Goal: Task Accomplishment & Management: Complete application form

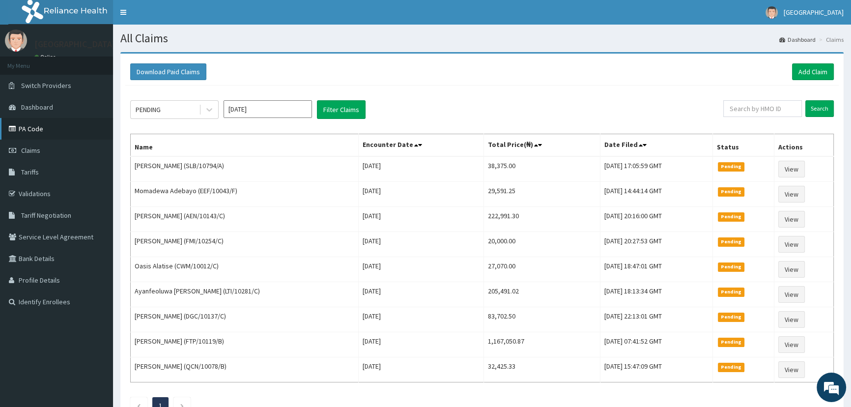
click at [33, 132] on link "PA Code" at bounding box center [56, 129] width 113 height 22
click at [814, 74] on link "Add Claim" at bounding box center [813, 71] width 42 height 17
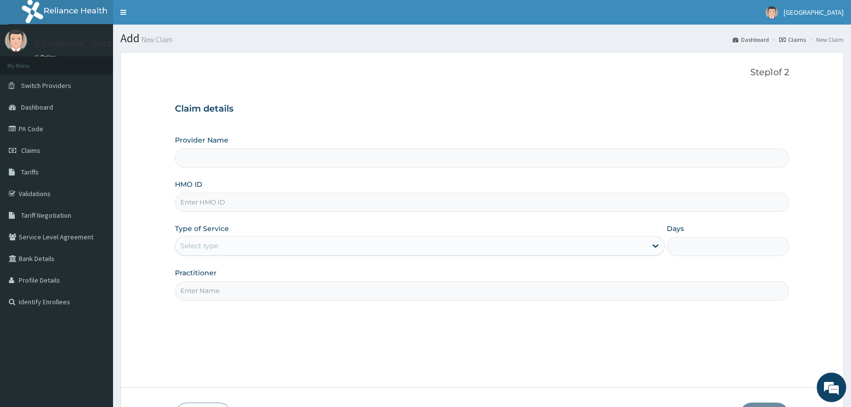
type input "Mother and Child Hospital - Omole"
click at [231, 198] on input "HMO ID" at bounding box center [482, 202] width 614 height 19
type input "HAW/10011/D"
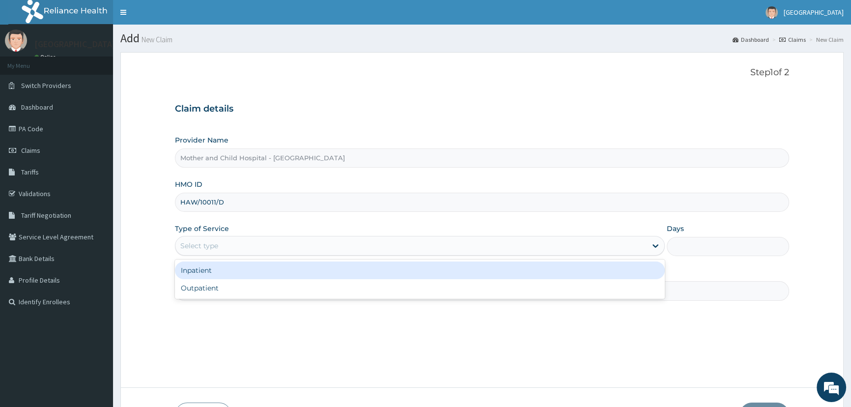
click at [204, 241] on div "Select type" at bounding box center [199, 246] width 38 height 10
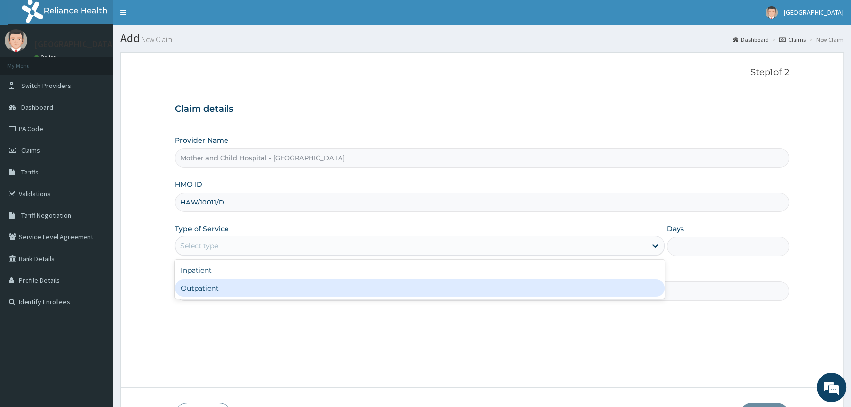
click at [199, 291] on div "Outpatient" at bounding box center [419, 288] width 489 height 18
type input "1"
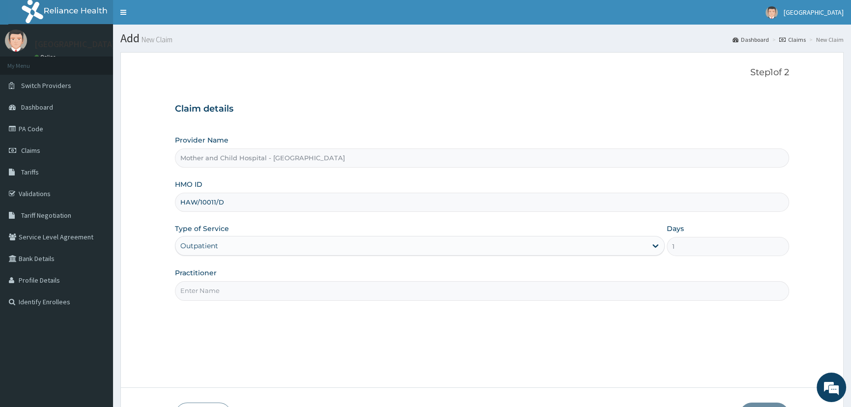
click at [200, 284] on input "Practitioner" at bounding box center [482, 290] width 614 height 19
type input "ETIM"
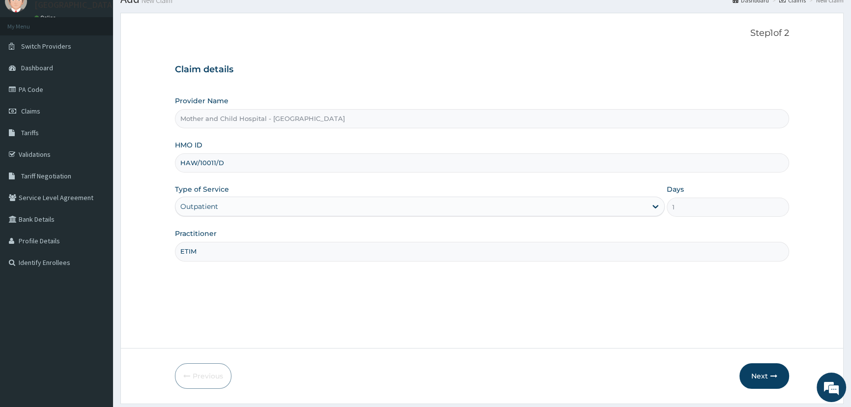
scroll to position [69, 0]
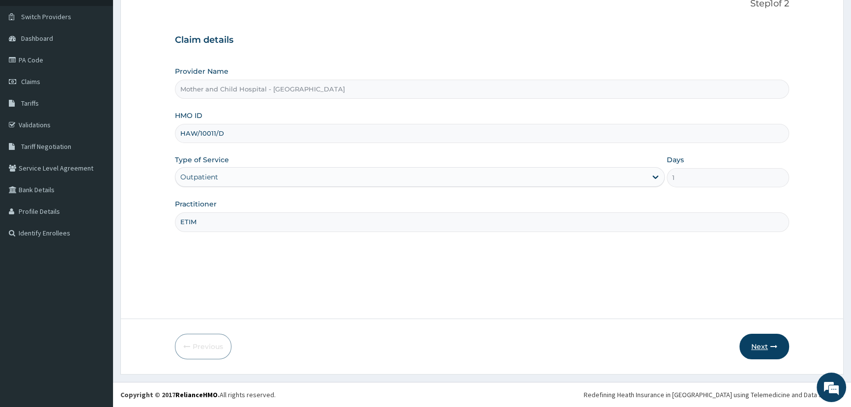
click at [767, 343] on button "Next" at bounding box center [765, 347] width 50 height 26
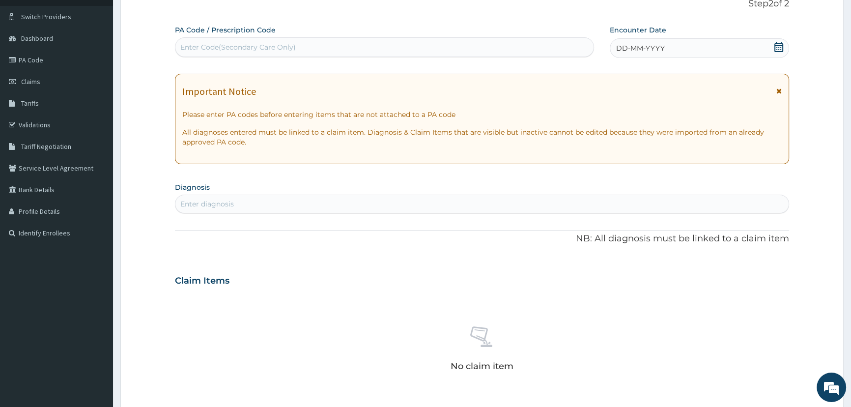
click at [776, 45] on icon at bounding box center [778, 47] width 9 height 10
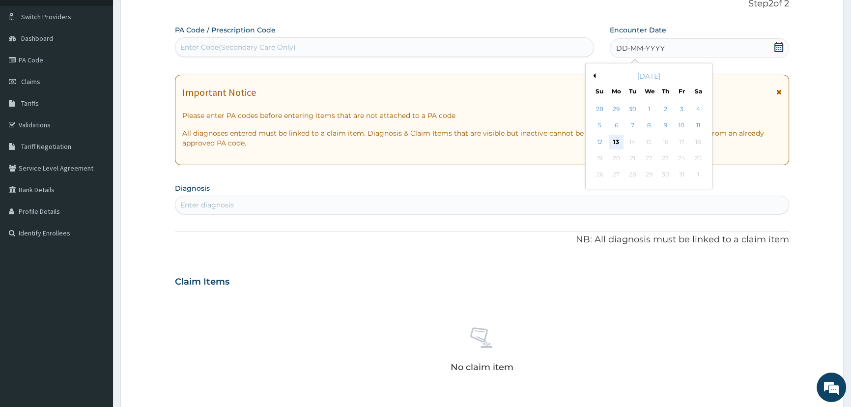
click at [613, 141] on div "13" at bounding box center [615, 142] width 15 height 15
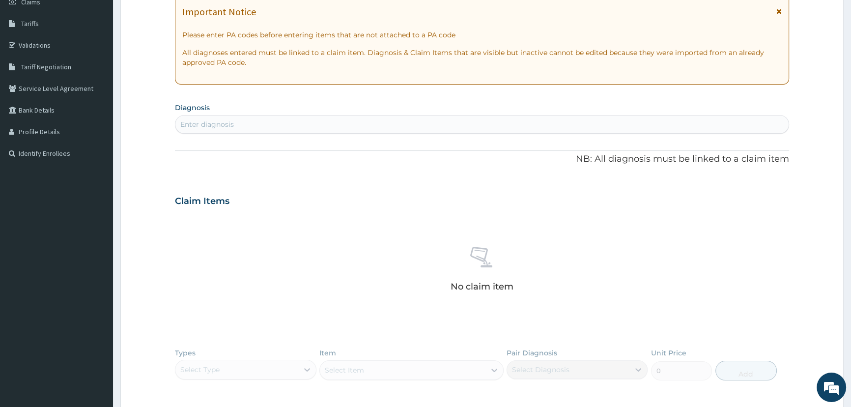
scroll to position [158, 0]
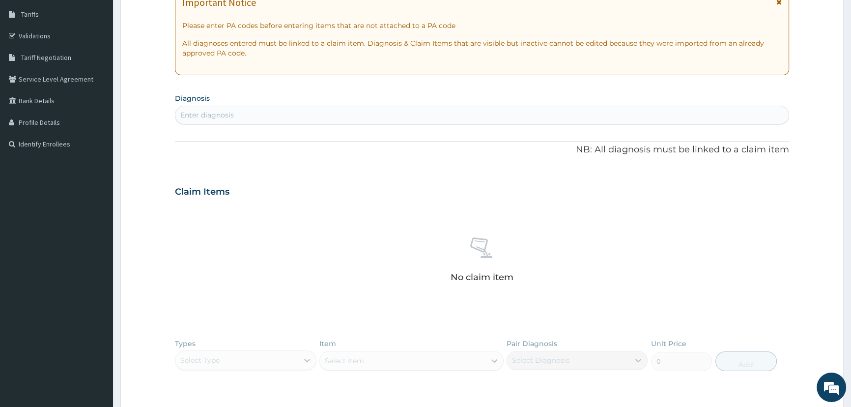
click at [447, 113] on div "Enter diagnosis" at bounding box center [481, 115] width 613 height 16
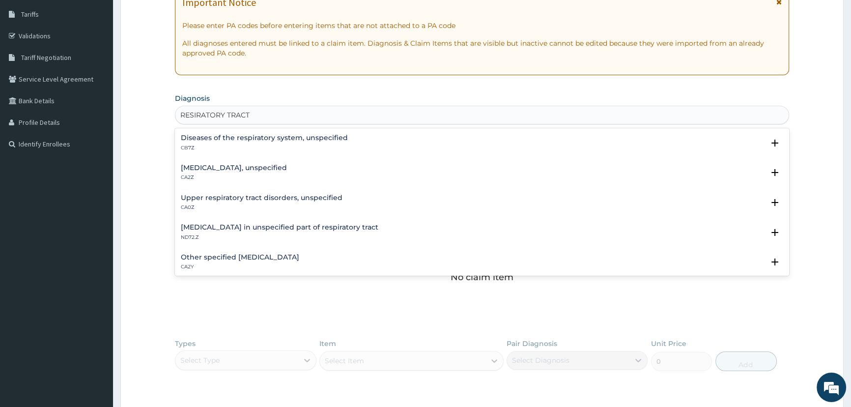
type input "RESIRATORY TRACT"
click at [310, 134] on h4 "Diseases of the respiratory system, unspecified" at bounding box center [264, 137] width 167 height 7
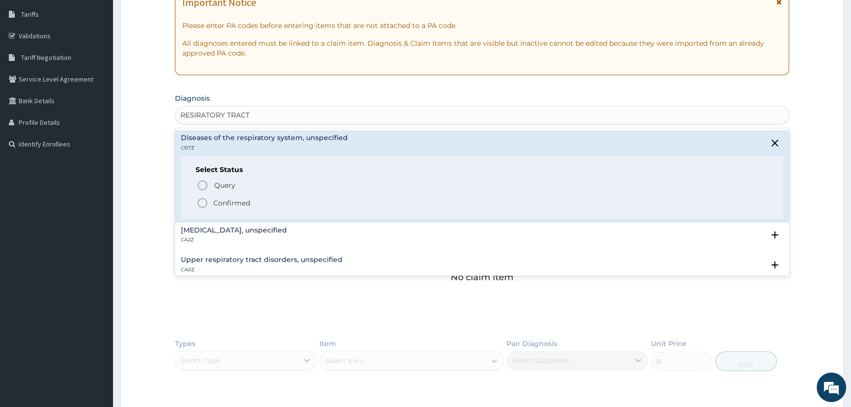
click at [241, 202] on p "Confirmed" at bounding box center [231, 203] width 37 height 10
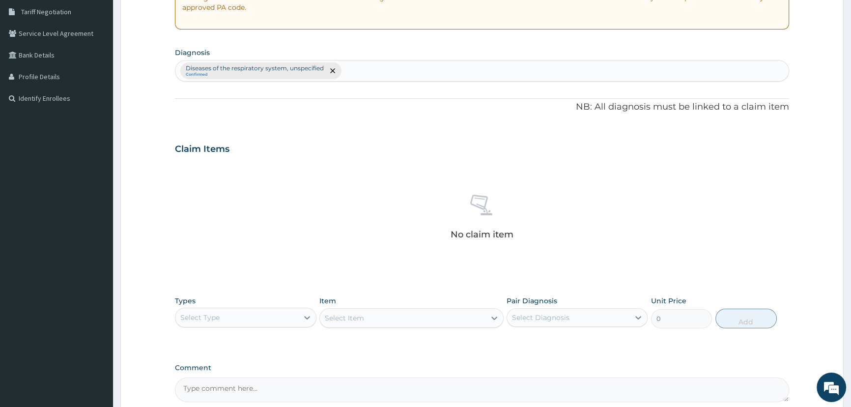
scroll to position [292, 0]
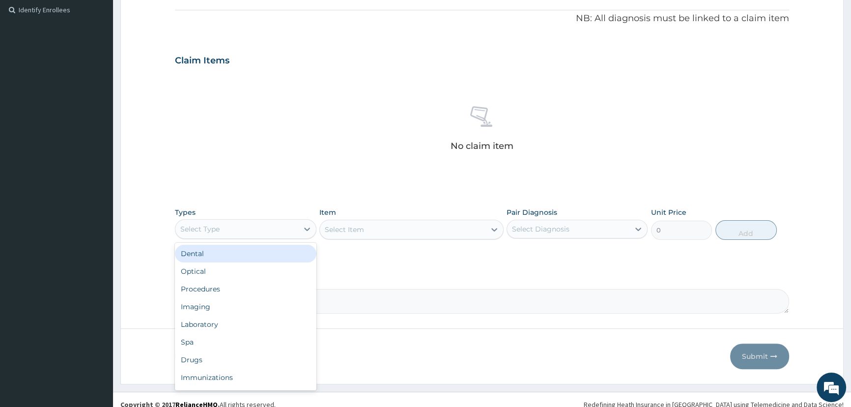
click at [231, 229] on div "Select Type" at bounding box center [236, 229] width 122 height 16
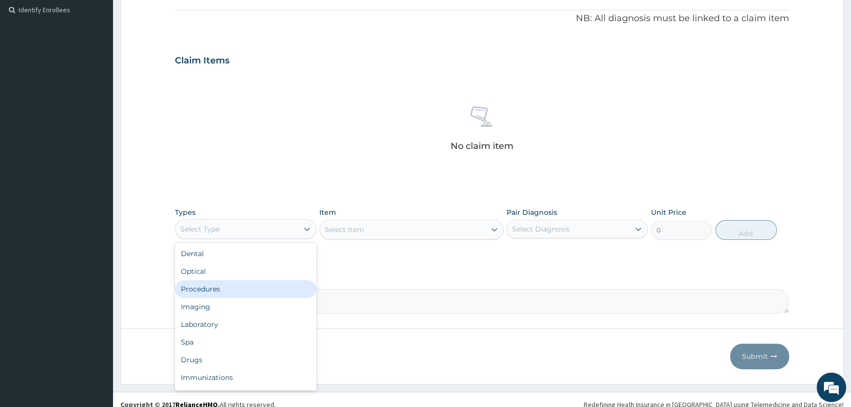
click at [197, 287] on div "Procedures" at bounding box center [245, 289] width 141 height 18
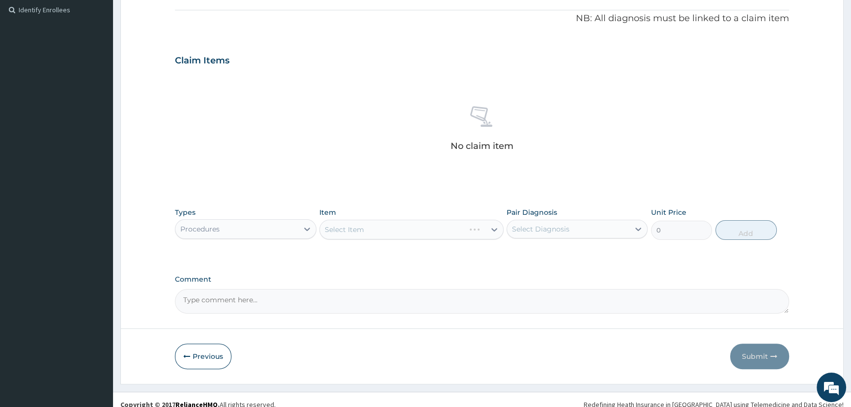
click at [350, 222] on div "Select Item" at bounding box center [411, 230] width 184 height 20
click at [350, 231] on div "Select Item" at bounding box center [411, 230] width 184 height 20
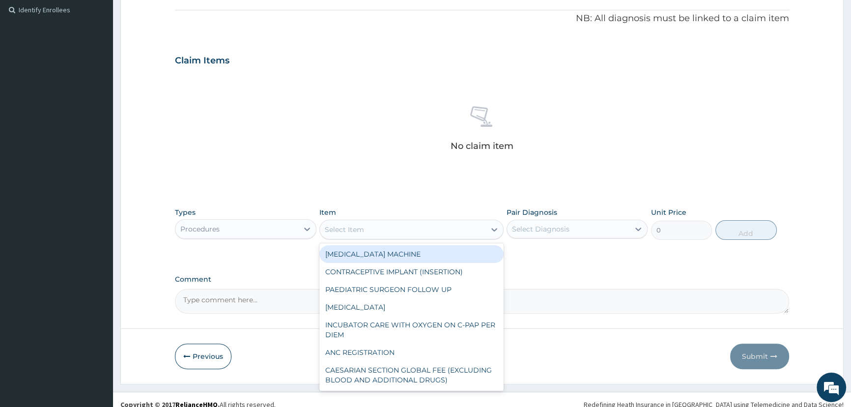
click at [350, 231] on div "Select Item" at bounding box center [344, 230] width 39 height 10
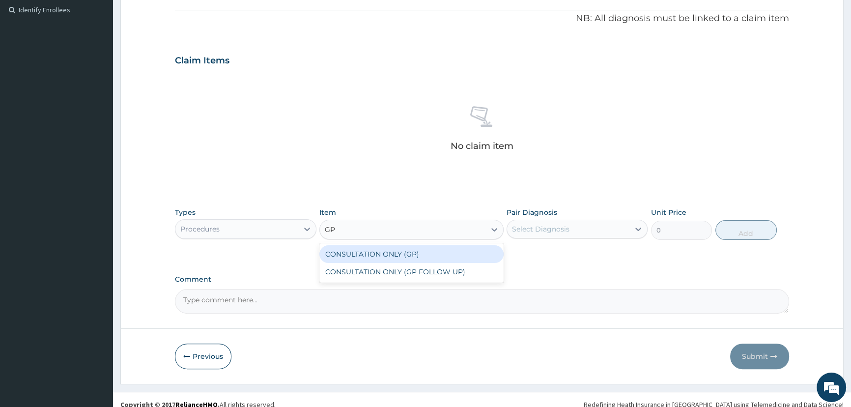
type input "GP"
click at [357, 253] on div "CONSULTATION ONLY (GP)" at bounding box center [411, 254] width 184 height 18
type input "6250"
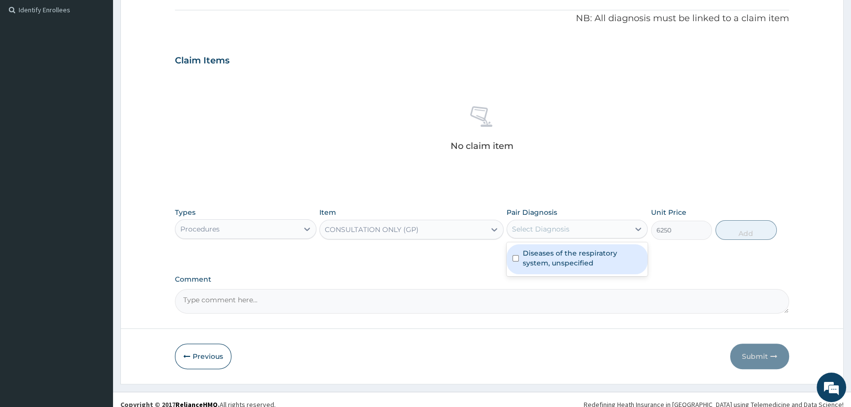
click at [543, 231] on div "Select Diagnosis" at bounding box center [540, 229] width 57 height 10
click at [544, 254] on label "Diseases of the respiratory system, unspecified" at bounding box center [582, 258] width 119 height 20
checkbox input "true"
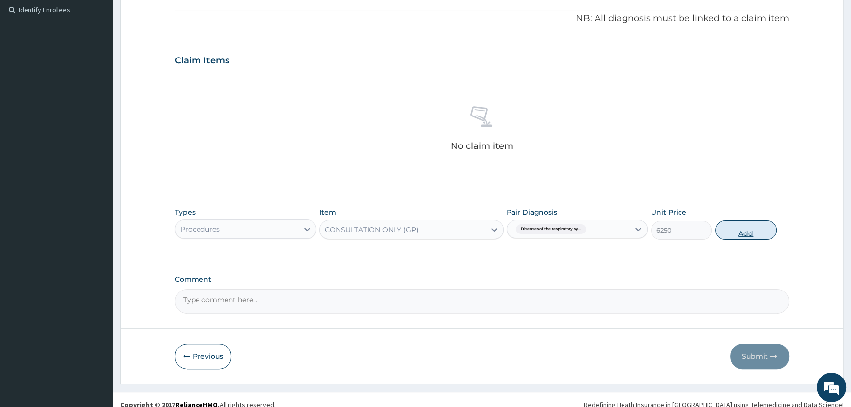
click at [737, 234] on button "Add" at bounding box center [746, 230] width 61 height 20
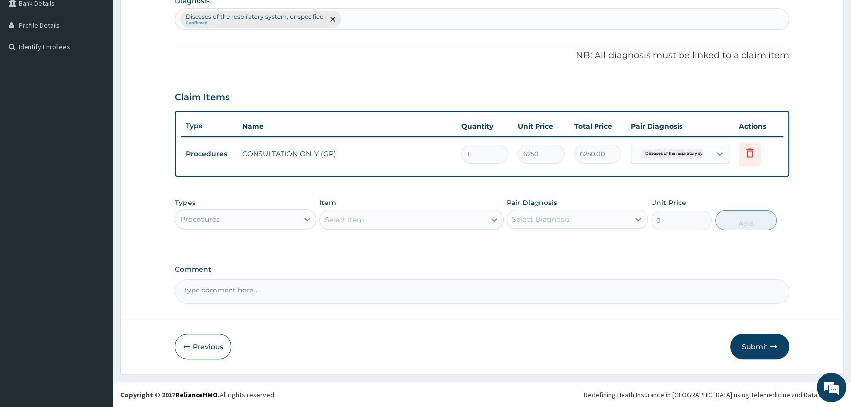
scroll to position [254, 0]
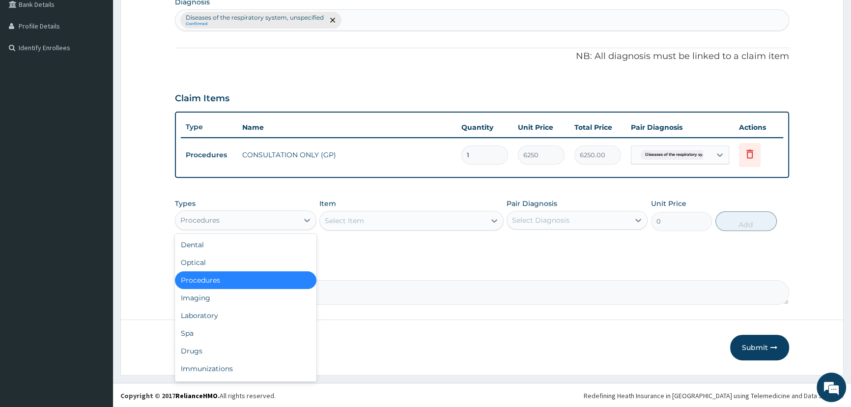
click at [277, 216] on div "Procedures" at bounding box center [236, 220] width 122 height 16
click at [213, 315] on div "Laboratory" at bounding box center [245, 316] width 141 height 18
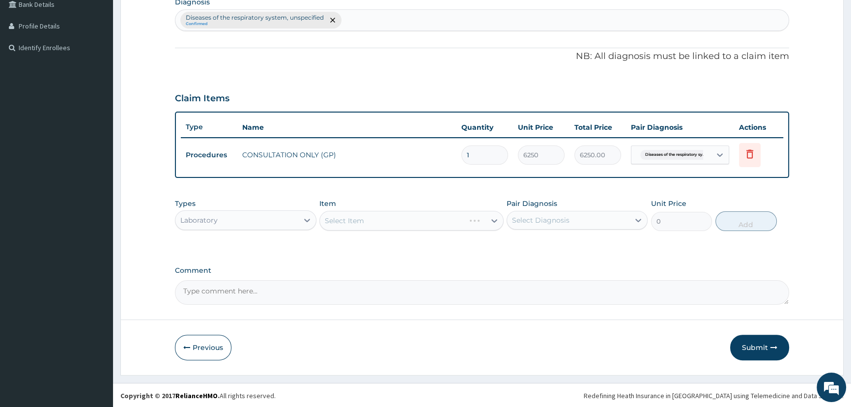
click at [345, 225] on div "Select Item" at bounding box center [411, 221] width 184 height 20
click at [345, 220] on div "Select Item" at bounding box center [411, 221] width 184 height 20
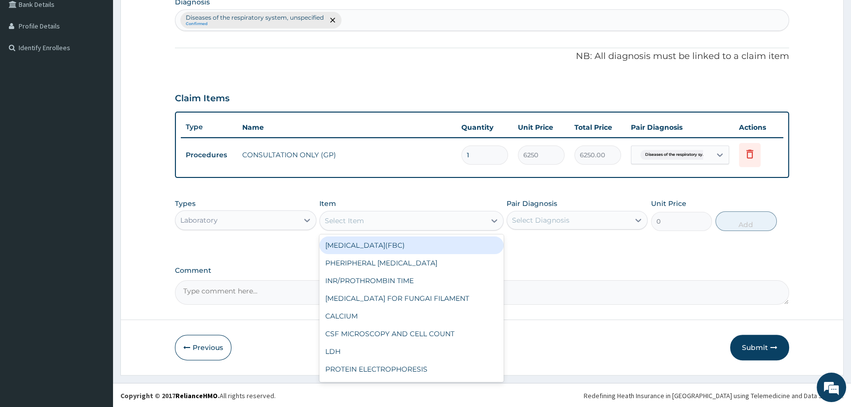
click at [345, 220] on div "Select Item" at bounding box center [344, 221] width 39 height 10
click at [352, 242] on div "FULL BLOOD COUNT(FBC)" at bounding box center [411, 245] width 184 height 18
type input "4675"
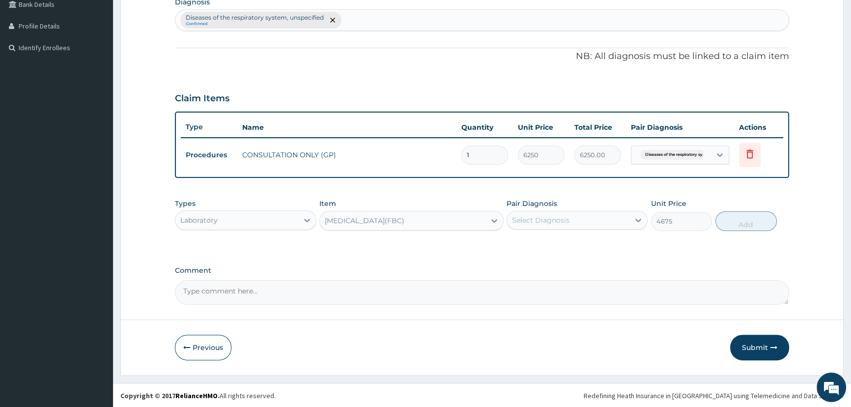
click at [606, 225] on div "Select Diagnosis" at bounding box center [568, 220] width 122 height 16
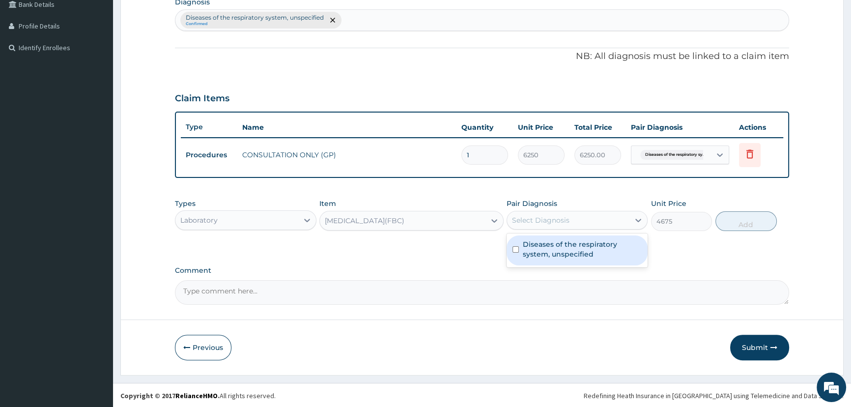
click at [592, 247] on label "Diseases of the respiratory system, unspecified" at bounding box center [582, 249] width 119 height 20
checkbox input "true"
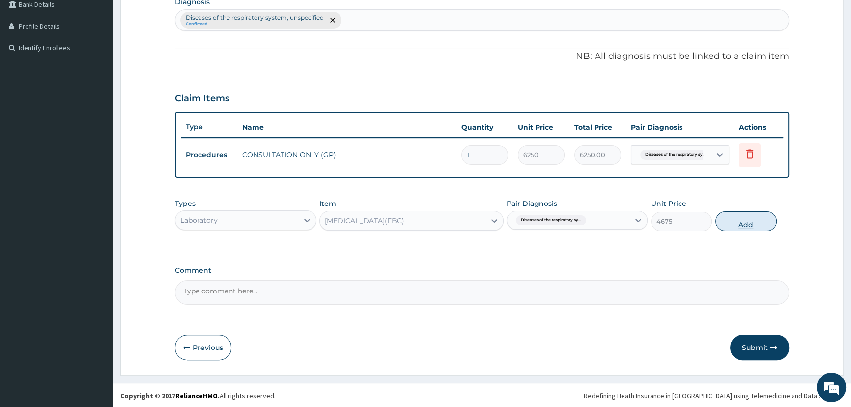
click at [755, 226] on button "Add" at bounding box center [746, 221] width 61 height 20
type input "0"
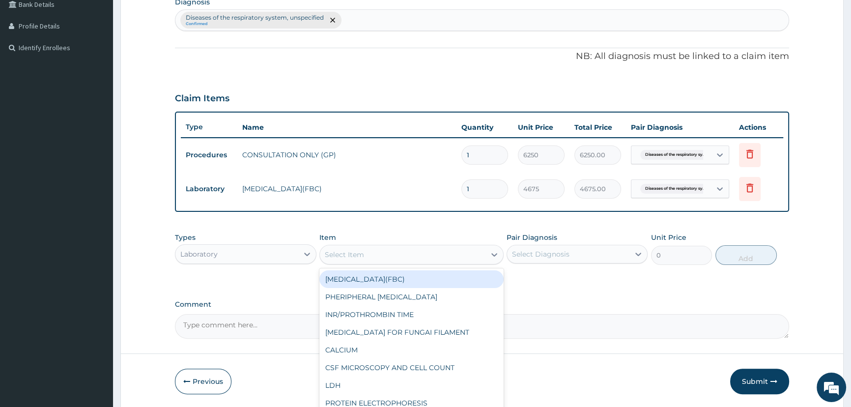
click at [362, 257] on div "Select Item" at bounding box center [344, 255] width 39 height 10
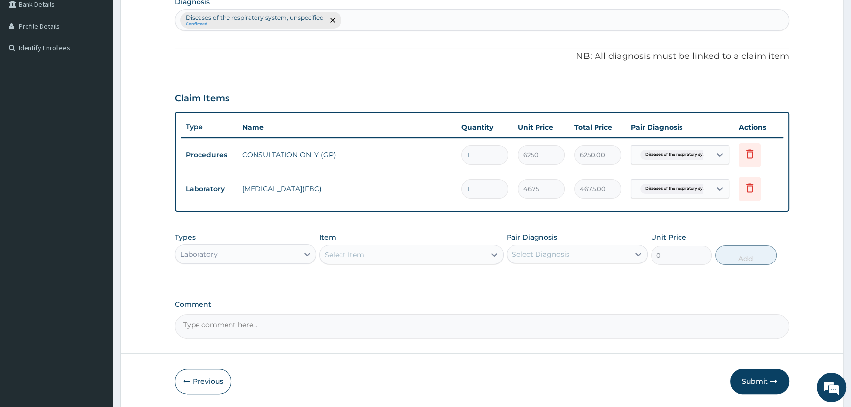
click at [344, 250] on div "Select Item" at bounding box center [344, 255] width 39 height 10
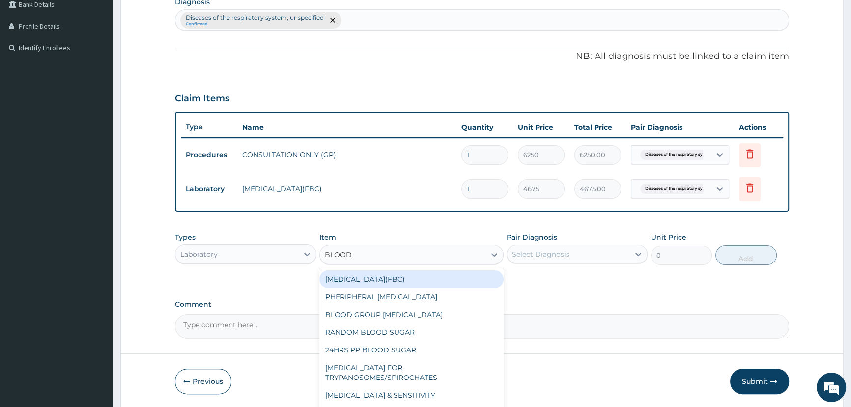
type input "BLOOD F"
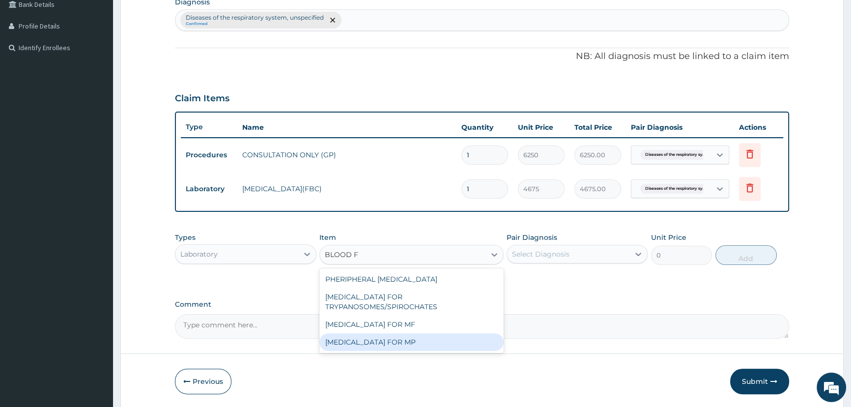
click at [351, 344] on div "BLOOD FILM FOR MP" at bounding box center [411, 342] width 184 height 18
type input "1870"
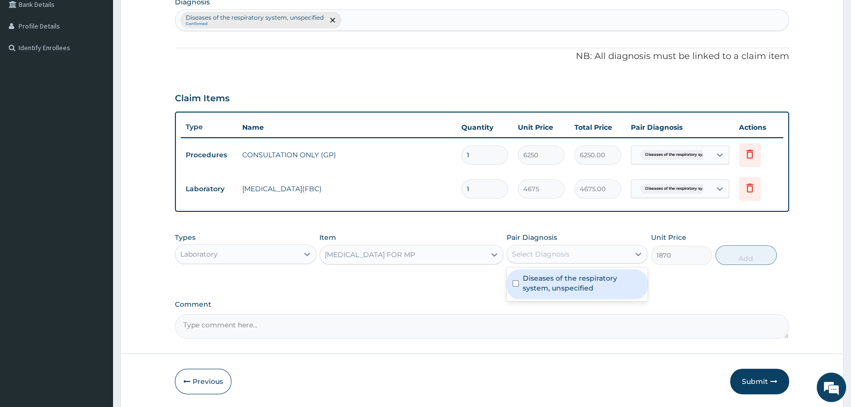
click at [556, 258] on div "Select Diagnosis" at bounding box center [540, 254] width 57 height 10
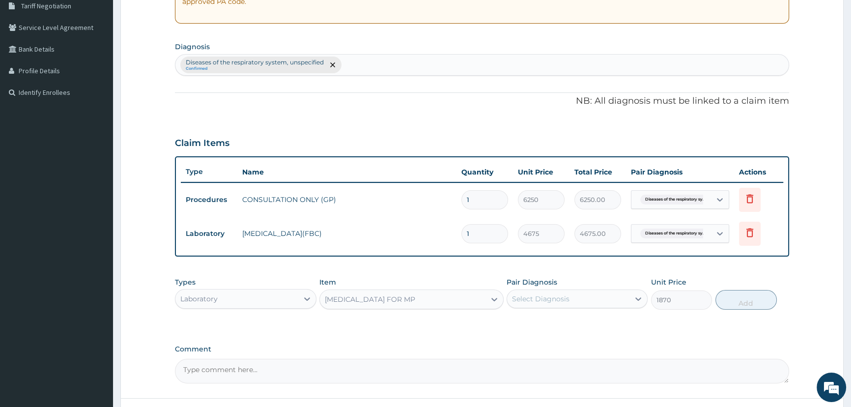
click at [362, 65] on div "Diseases of the respiratory system, unspecified Confirmed" at bounding box center [481, 65] width 613 height 21
type input "MALARIA"
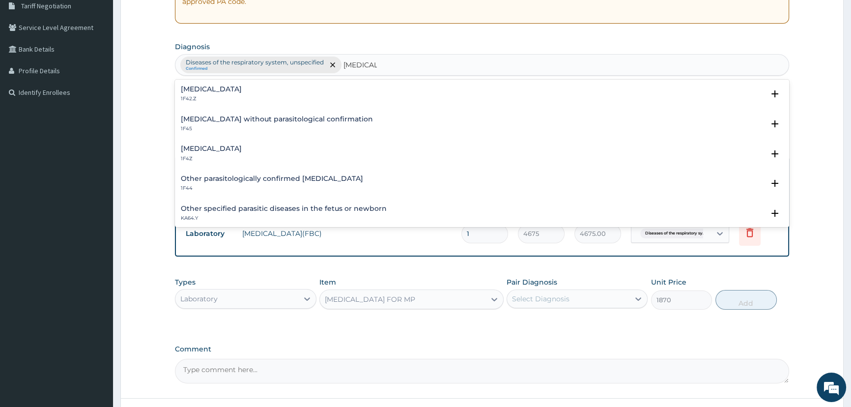
click at [207, 145] on h4 "Malaria, unspecified" at bounding box center [211, 148] width 61 height 7
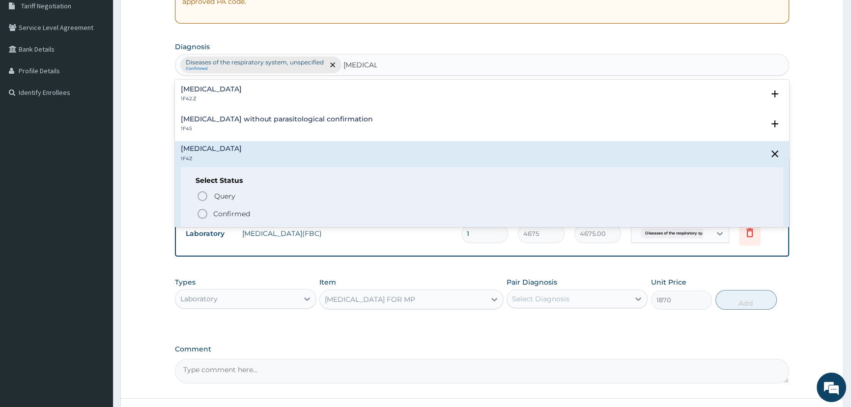
click at [239, 212] on p "Confirmed" at bounding box center [231, 214] width 37 height 10
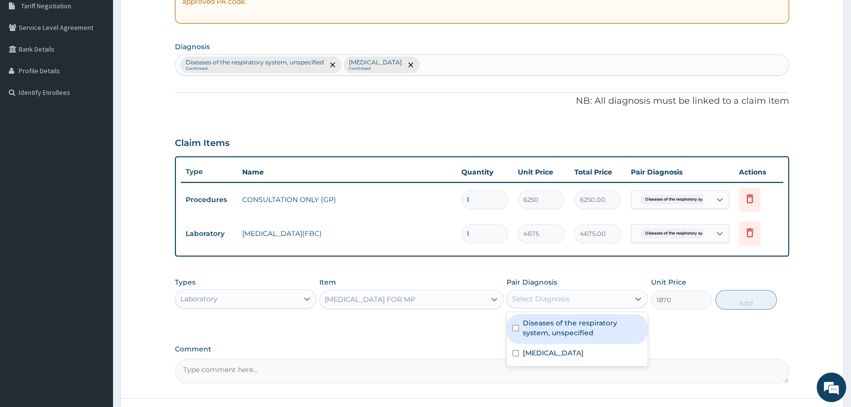
click at [589, 293] on div "Select Diagnosis" at bounding box center [568, 299] width 122 height 16
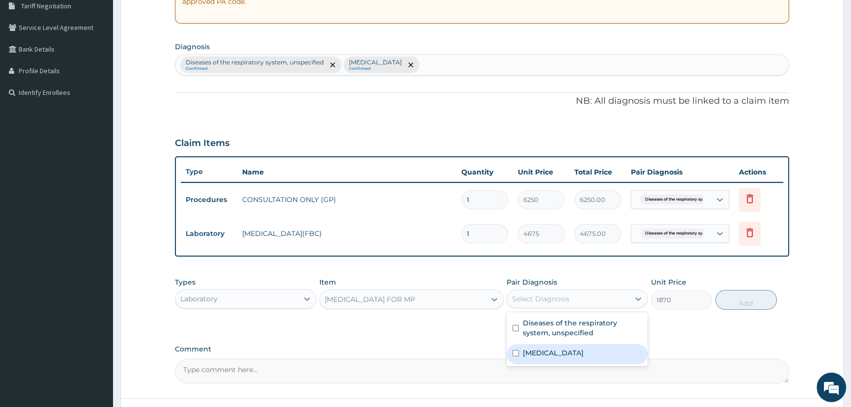
click at [590, 346] on div "Malaria, unspecified" at bounding box center [577, 354] width 141 height 20
checkbox input "true"
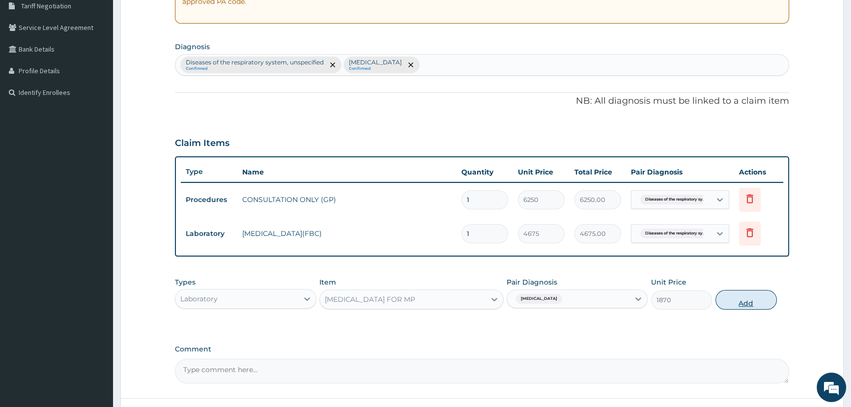
click at [746, 298] on button "Add" at bounding box center [746, 300] width 61 height 20
type input "0"
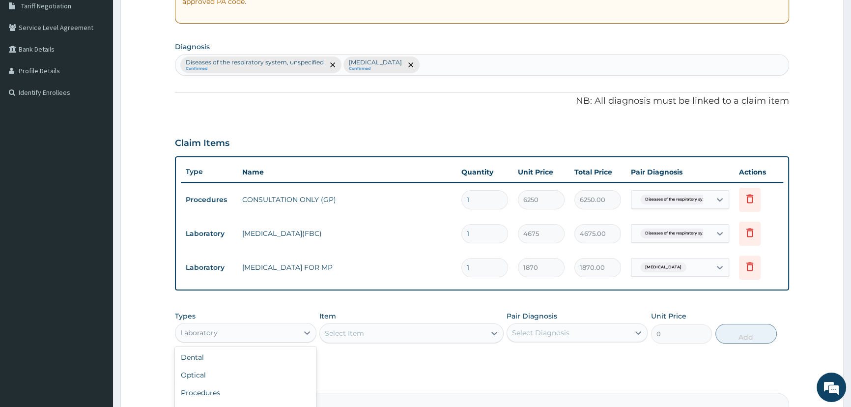
click at [287, 337] on div "Laboratory" at bounding box center [236, 333] width 122 height 16
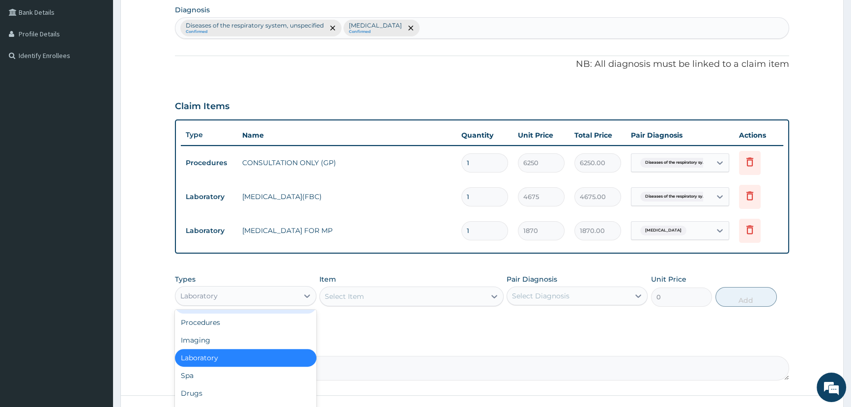
scroll to position [322, 0]
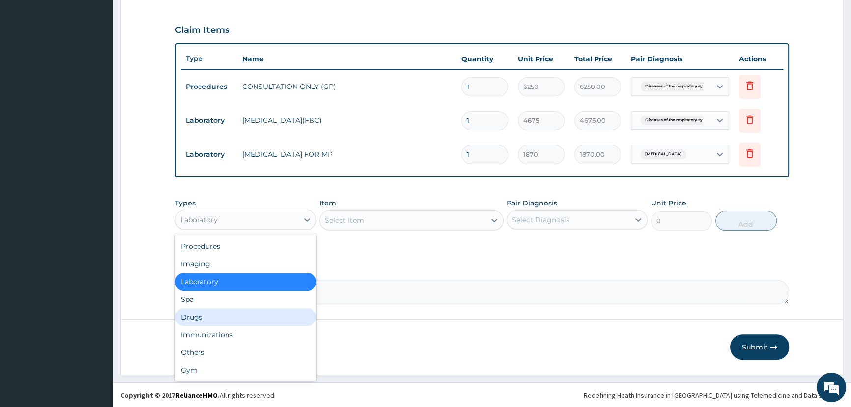
click at [191, 321] on div "Drugs" at bounding box center [245, 317] width 141 height 18
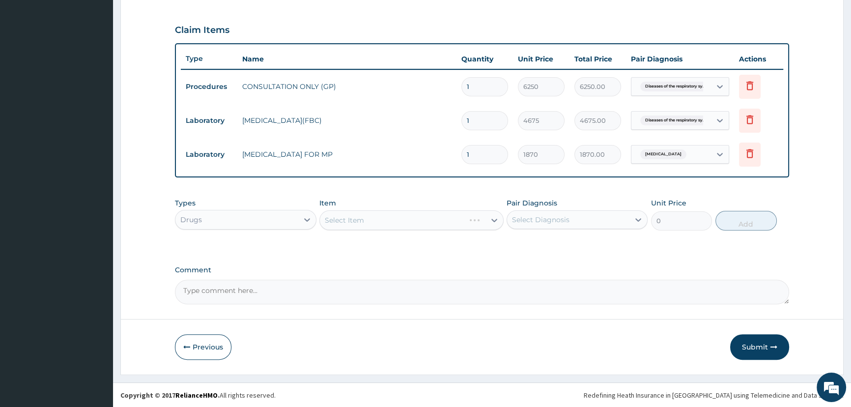
click at [353, 217] on div "Select Item" at bounding box center [411, 220] width 184 height 20
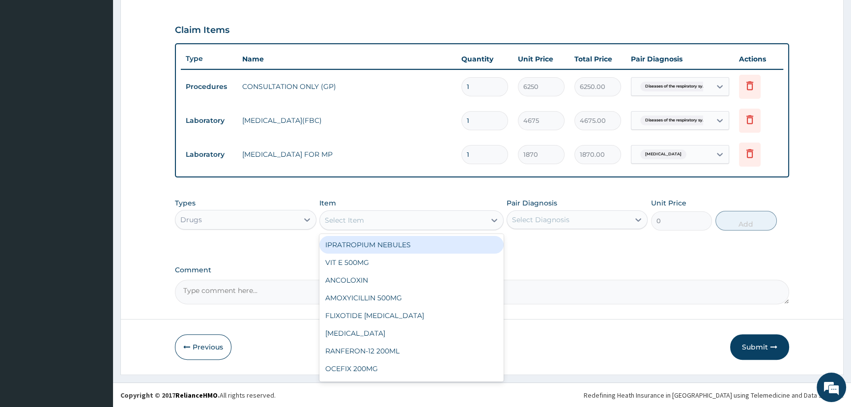
click at [353, 217] on div "Select Item" at bounding box center [344, 220] width 39 height 10
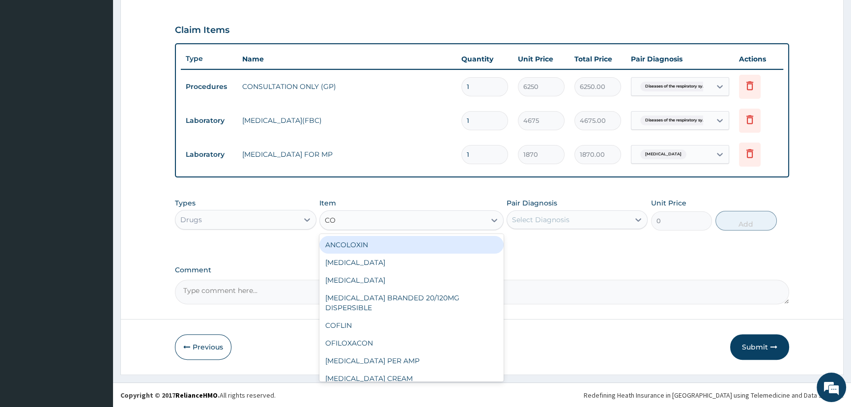
type input "COA"
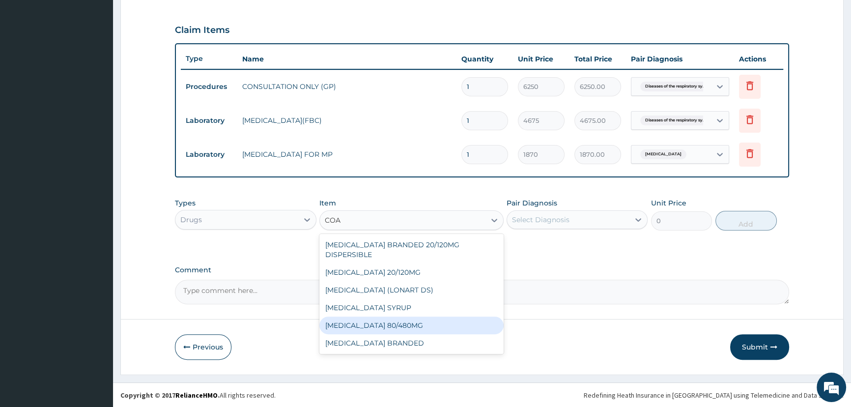
click at [351, 316] on div "COARTEM 80/480MG" at bounding box center [411, 325] width 184 height 18
type input "374"
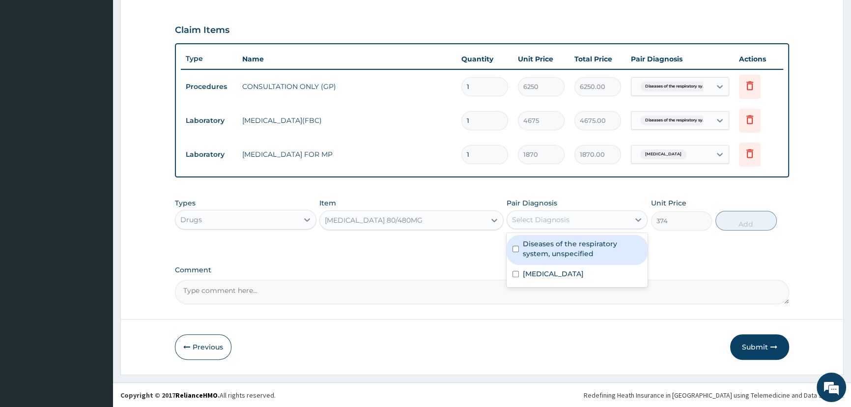
click at [550, 212] on div "Select Diagnosis" at bounding box center [568, 220] width 122 height 16
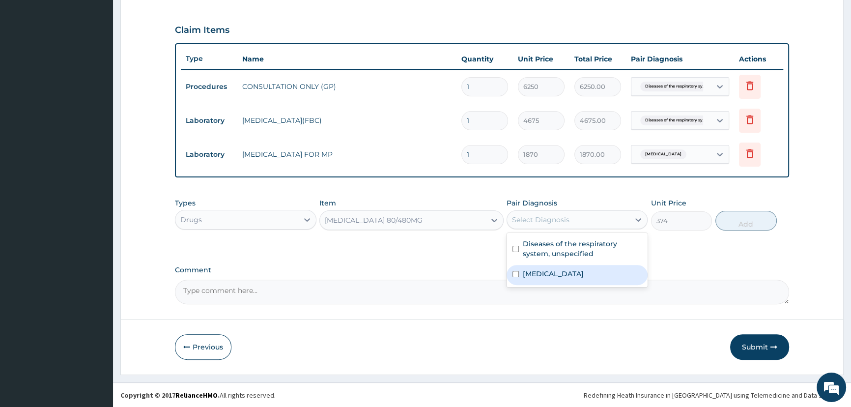
click at [563, 274] on label "Malaria, unspecified" at bounding box center [553, 274] width 61 height 10
checkbox input "true"
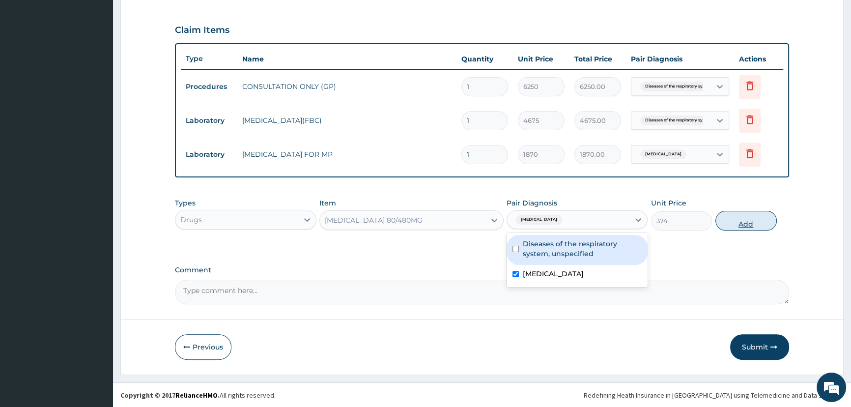
click at [757, 226] on button "Add" at bounding box center [746, 221] width 61 height 20
type input "0"
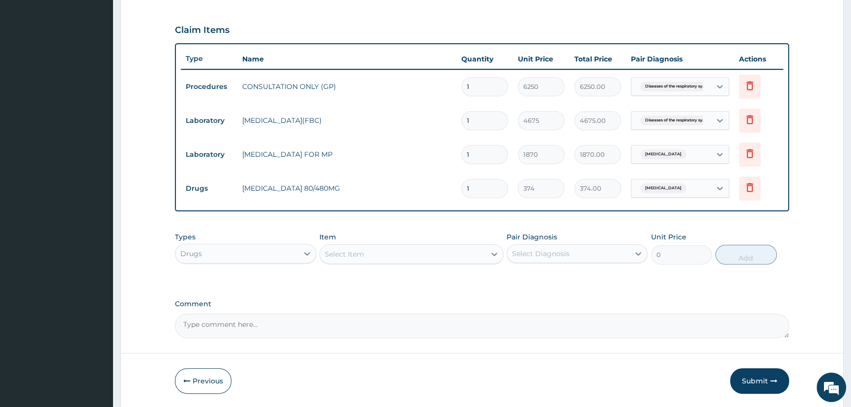
type input "0.00"
click at [754, 188] on icon at bounding box center [750, 187] width 12 height 12
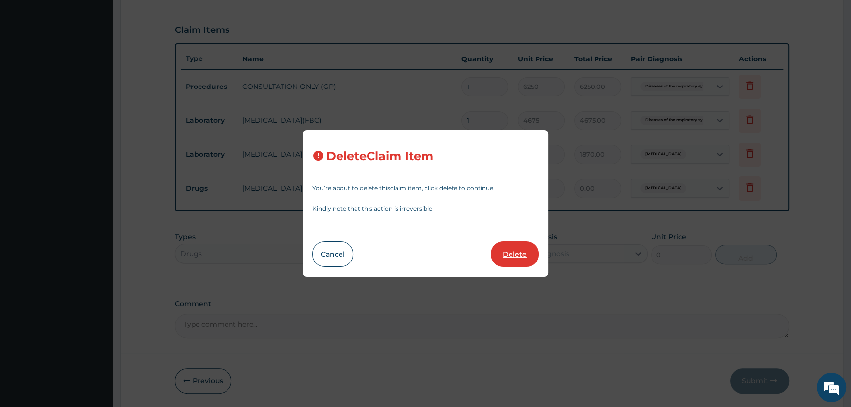
click at [530, 255] on button "Delete" at bounding box center [515, 254] width 48 height 26
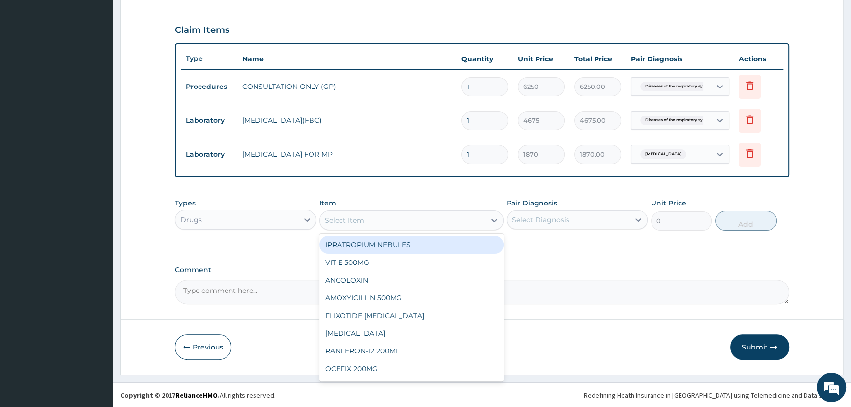
click at [349, 218] on div "Select Item" at bounding box center [344, 220] width 39 height 10
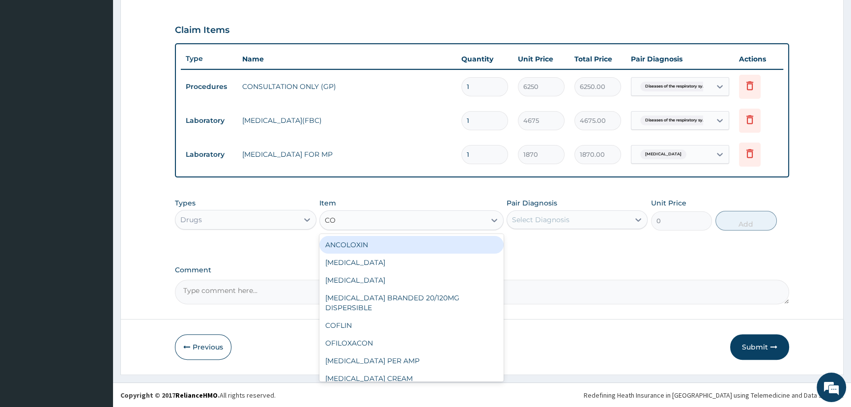
type input "COA"
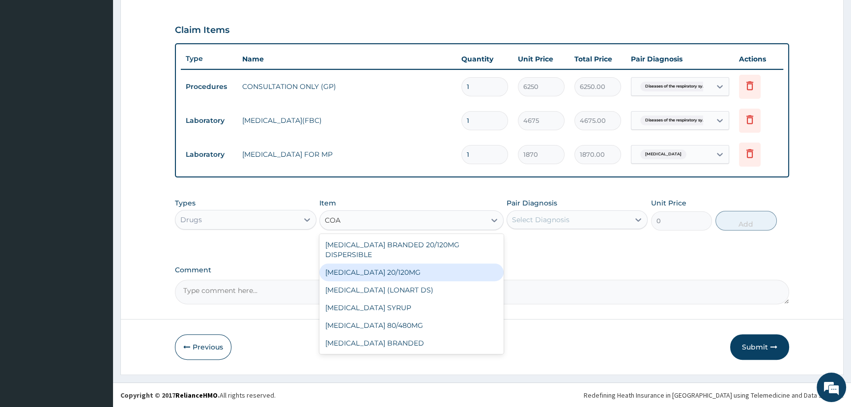
click at [355, 263] on div "COARTEM 20/120MG" at bounding box center [411, 272] width 184 height 18
type input "121.5500030517578"
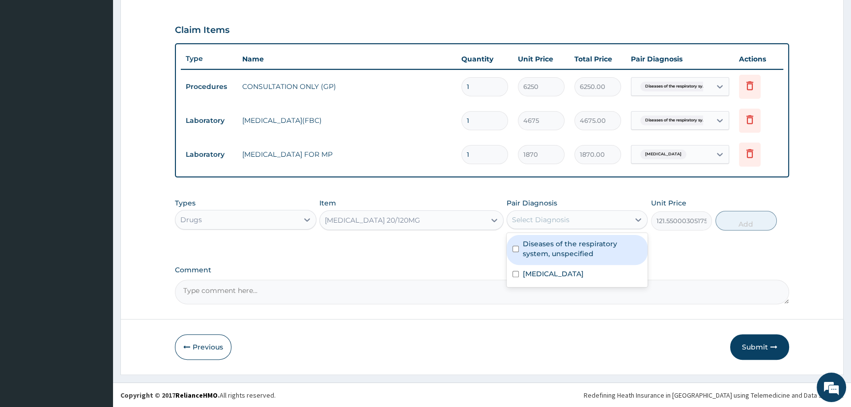
click at [554, 226] on div "Select Diagnosis" at bounding box center [568, 220] width 122 height 16
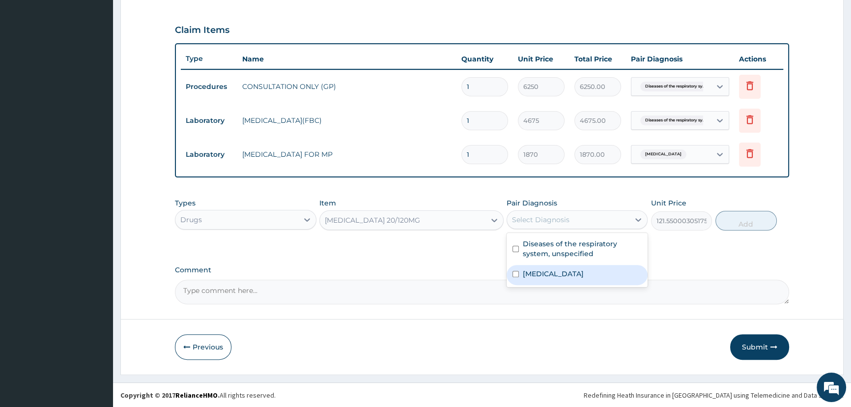
click at [552, 271] on label "Malaria, unspecified" at bounding box center [553, 274] width 61 height 10
checkbox input "true"
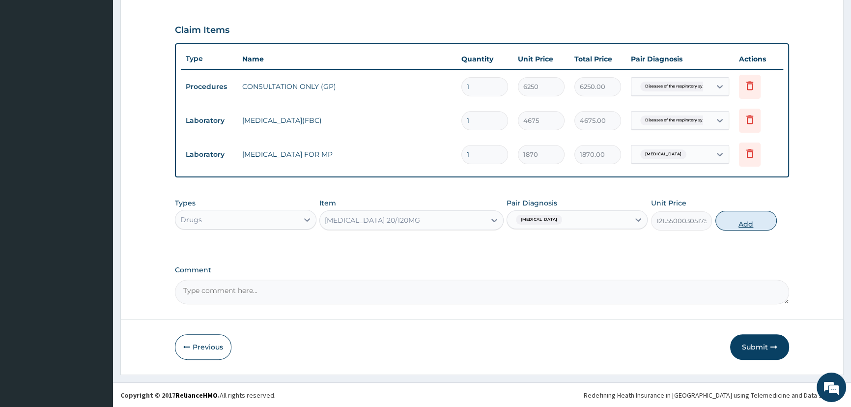
click at [727, 221] on button "Add" at bounding box center [746, 221] width 61 height 20
type input "0"
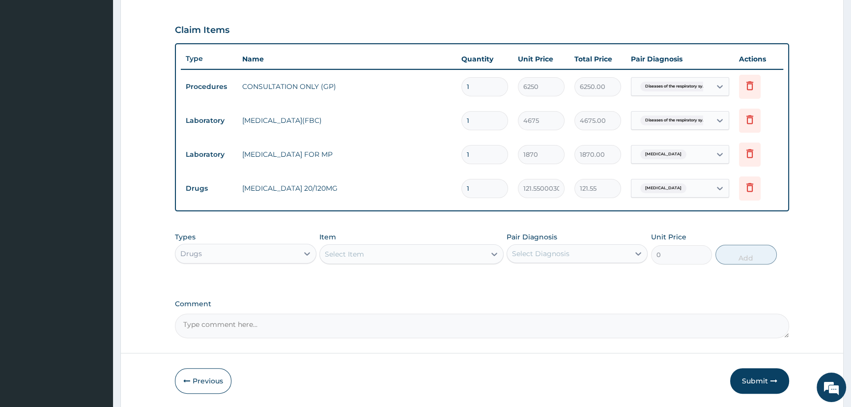
type input "0.00"
type input "6"
type input "729.30"
click at [484, 188] on input "6" at bounding box center [484, 188] width 47 height 19
type input "0.00"
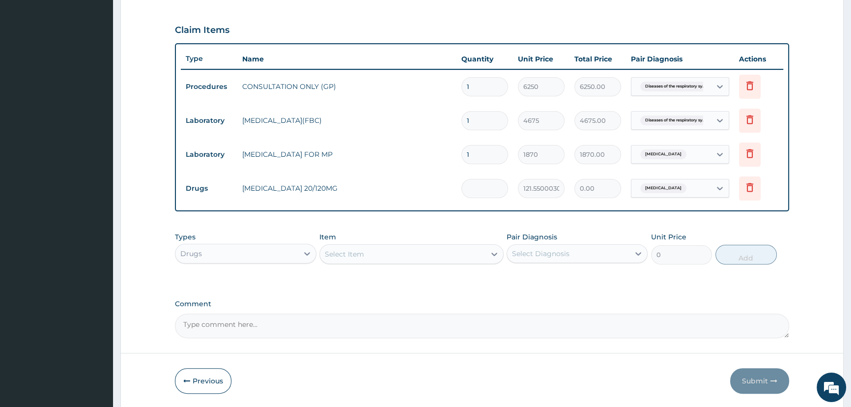
type input "1"
type input "121.55"
type input "18"
type input "2187.90"
type input "18"
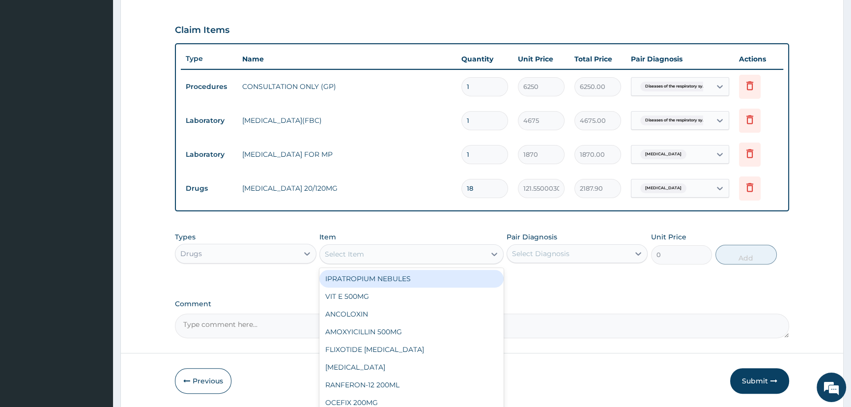
click at [391, 258] on div "Select Item" at bounding box center [403, 254] width 166 height 16
type input "PIR"
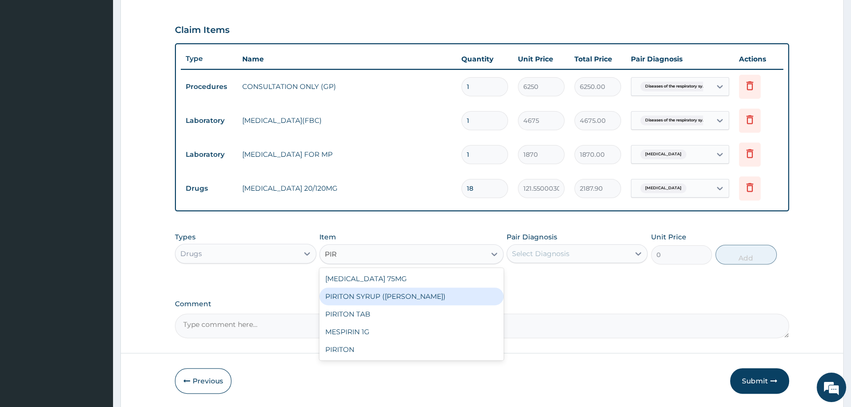
click at [374, 299] on div "PIRITON SYRUP (EVANS)" at bounding box center [411, 296] width 184 height 18
type input "935"
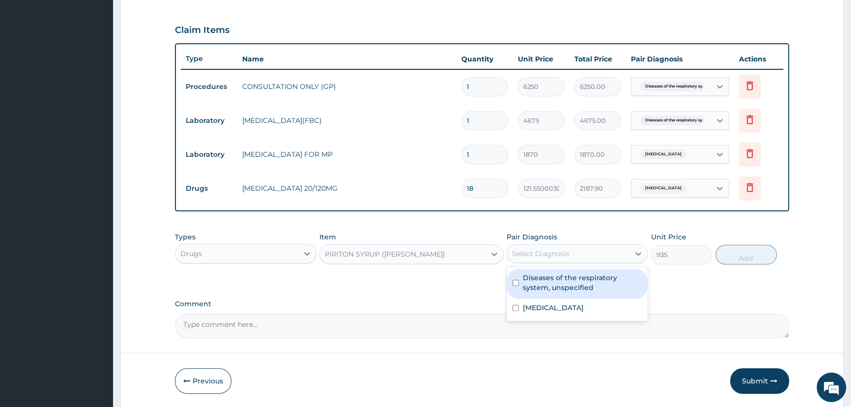
click at [583, 257] on div "Select Diagnosis" at bounding box center [568, 254] width 122 height 16
click at [576, 274] on label "Diseases of the respiratory system, unspecified" at bounding box center [582, 283] width 119 height 20
checkbox input "true"
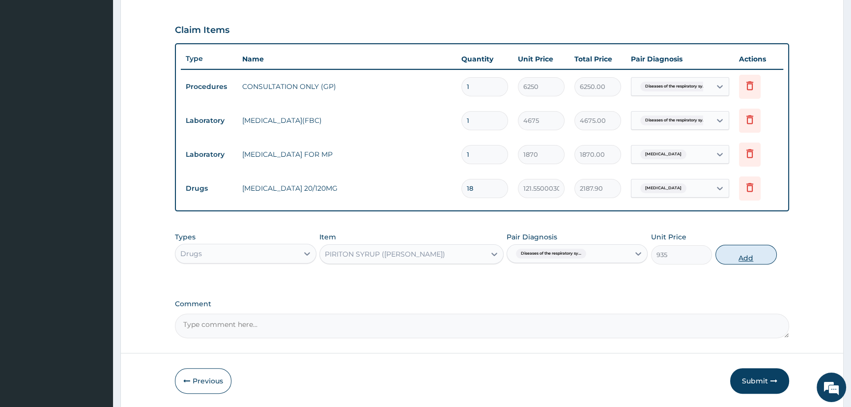
click at [743, 259] on button "Add" at bounding box center [746, 255] width 61 height 20
type input "0"
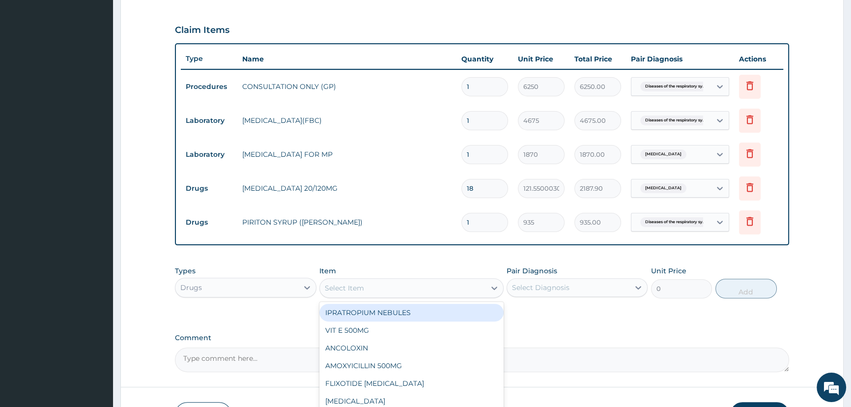
click at [337, 293] on div "Select Item" at bounding box center [403, 288] width 166 height 16
type input "AMOX"
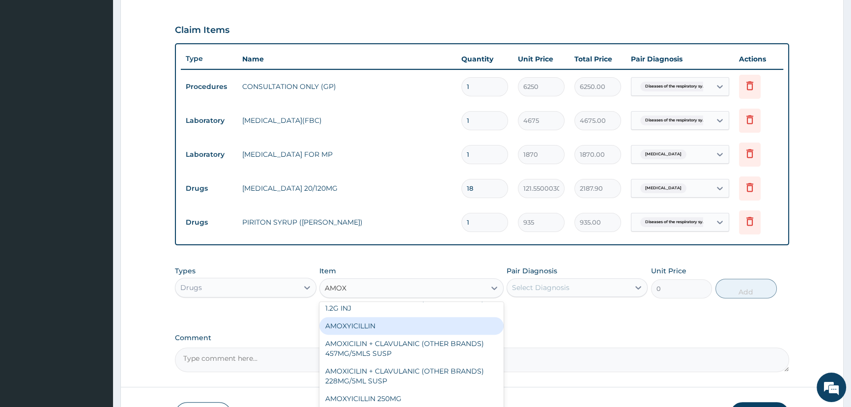
scroll to position [89, 0]
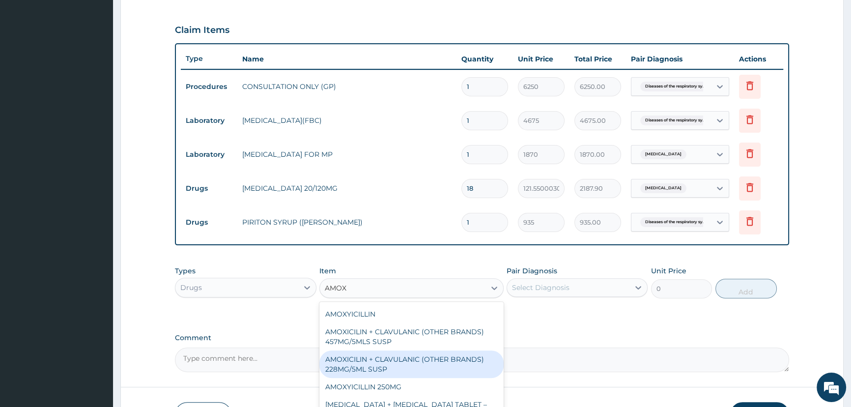
click at [371, 357] on div "AMOXICILIN + CLAVULANIC (OTHER BRANDS) 228MG/5ML SUSP" at bounding box center [411, 364] width 184 height 28
type input "2337.5"
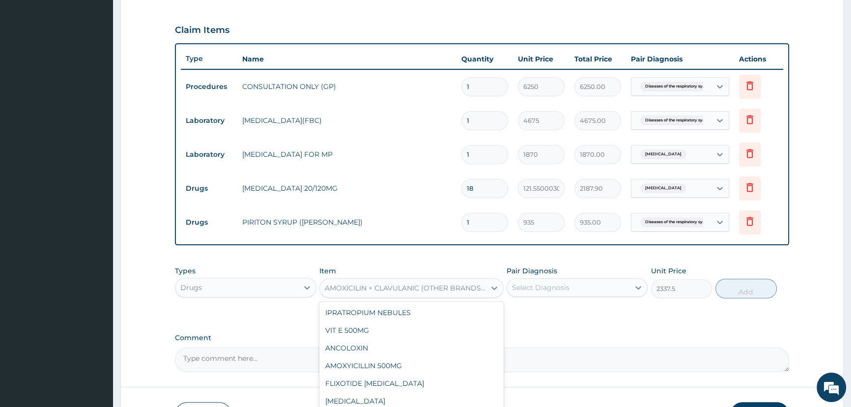
click at [405, 291] on div "AMOXICILIN + CLAVULANIC (OTHER BRANDS) 228MG/5ML SUSP" at bounding box center [406, 288] width 162 height 10
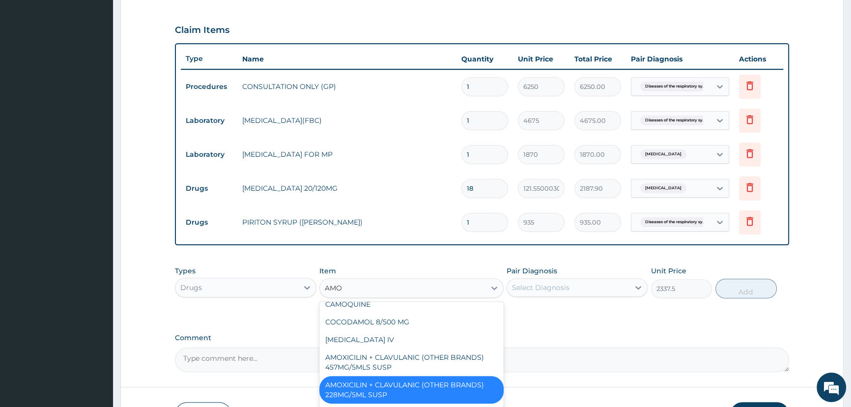
scroll to position [187, 0]
type input "AMO"
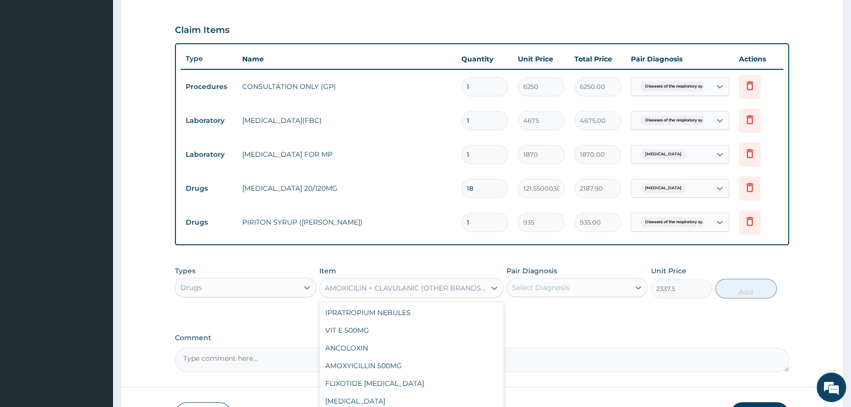
scroll to position [2538, 0]
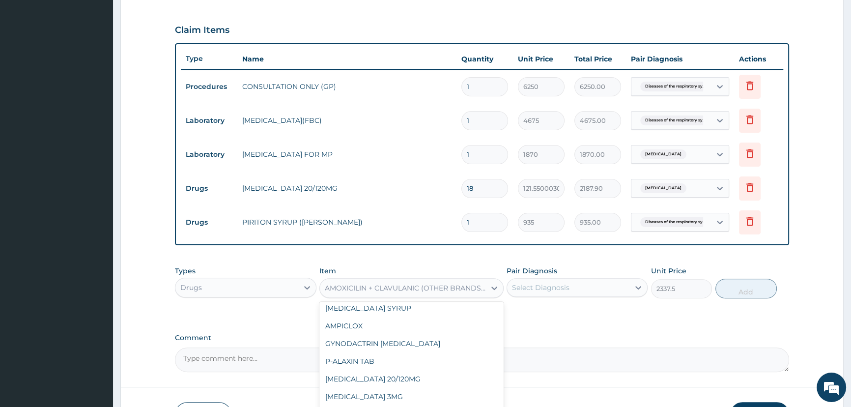
click at [351, 292] on div "AMOXICILIN + CLAVULANIC (OTHER BRANDS) 228MG/5ML SUSP" at bounding box center [406, 288] width 162 height 10
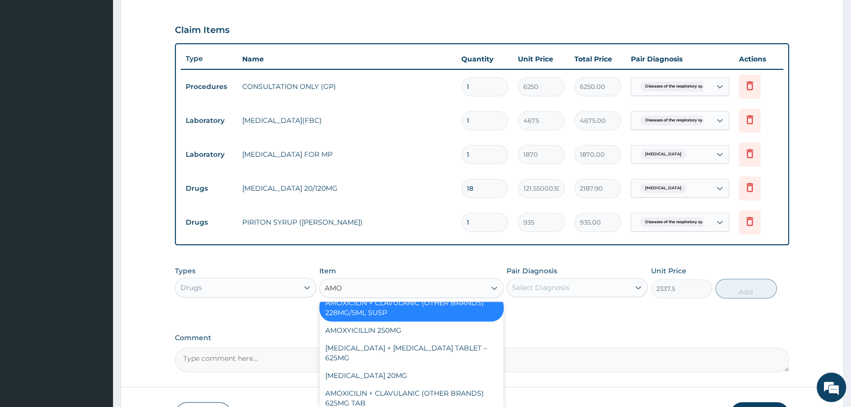
type input "AMOX"
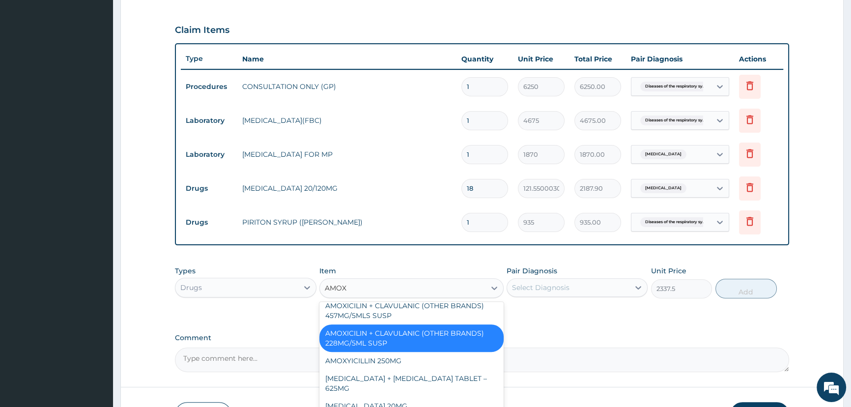
click at [341, 340] on div "AMOXICILIN + CLAVULANIC (OTHER BRANDS) 228MG/5ML SUSP" at bounding box center [411, 338] width 184 height 28
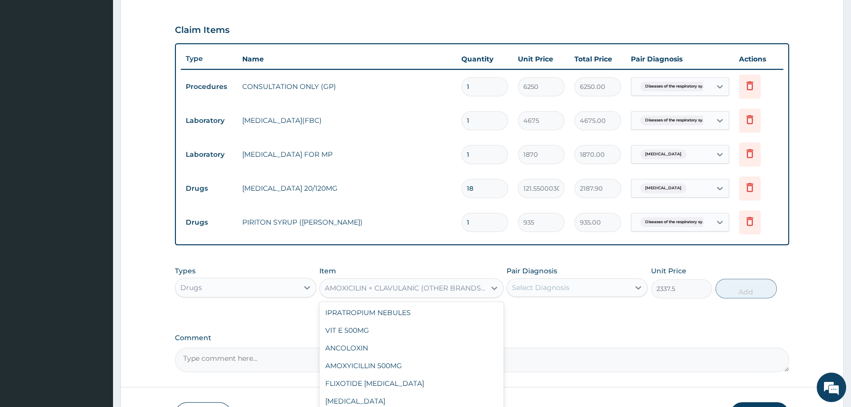
click at [340, 296] on div "AMOXICILIN + CLAVULANIC (OTHER BRANDS) 228MG/5ML SUSP" at bounding box center [411, 288] width 184 height 20
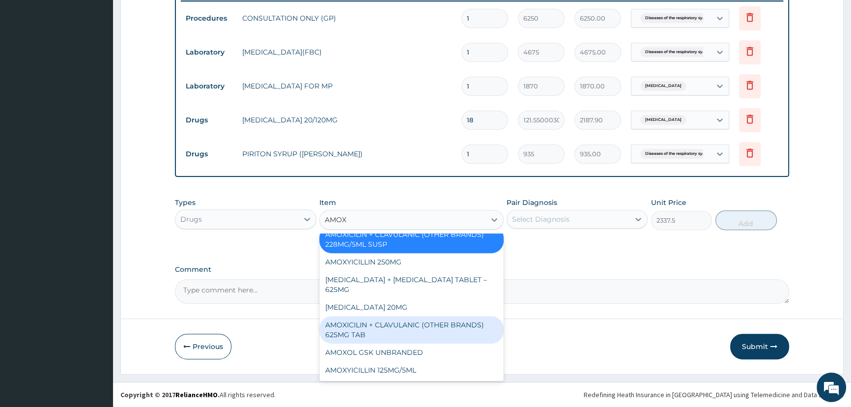
scroll to position [145, 0]
type input "AMOXI"
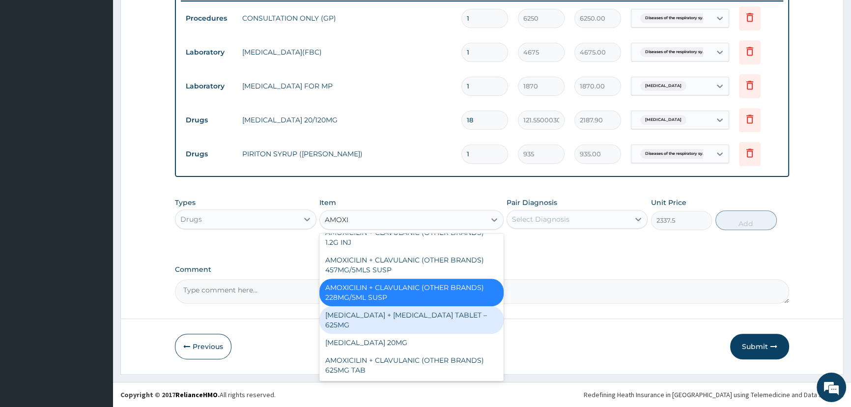
click at [362, 317] on div "AMOXICILLIN + CLAVULANIC ACID TABLET – 625MG" at bounding box center [411, 320] width 184 height 28
type input "300"
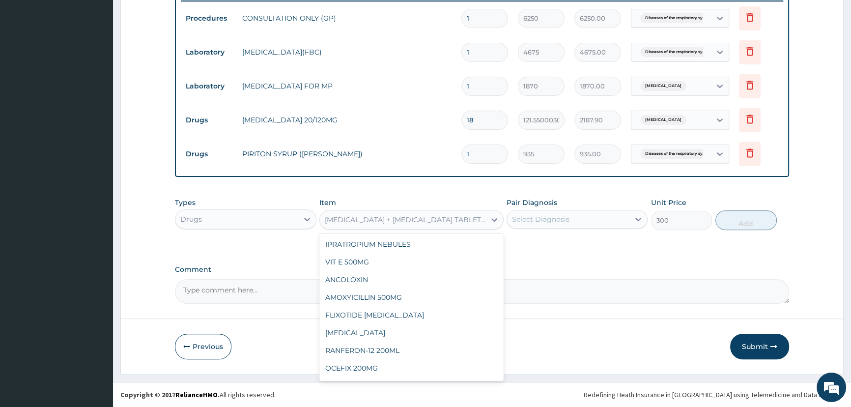
click at [364, 225] on div "AMOXICILLIN + CLAVULANIC ACID TABLET – 625MG" at bounding box center [406, 220] width 162 height 10
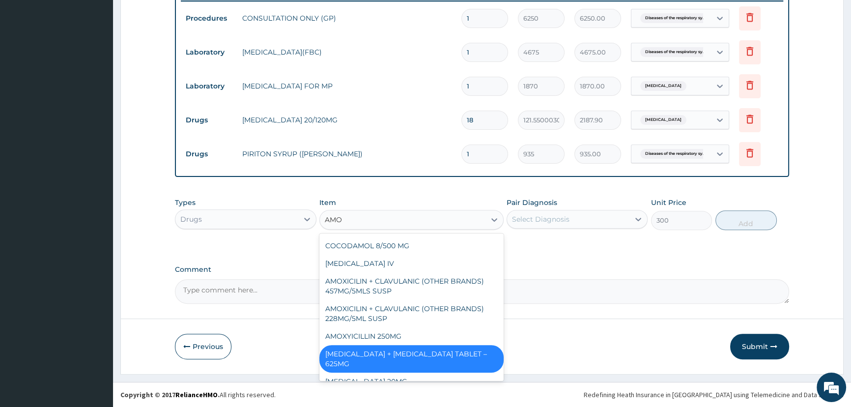
type input "AMOX"
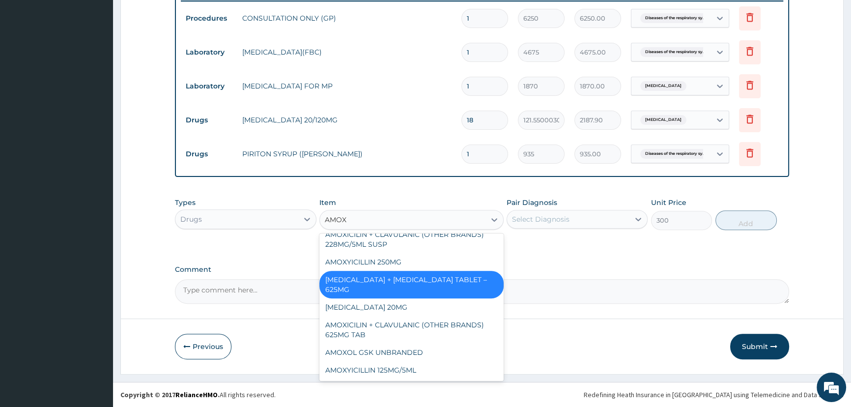
scroll to position [71, 0]
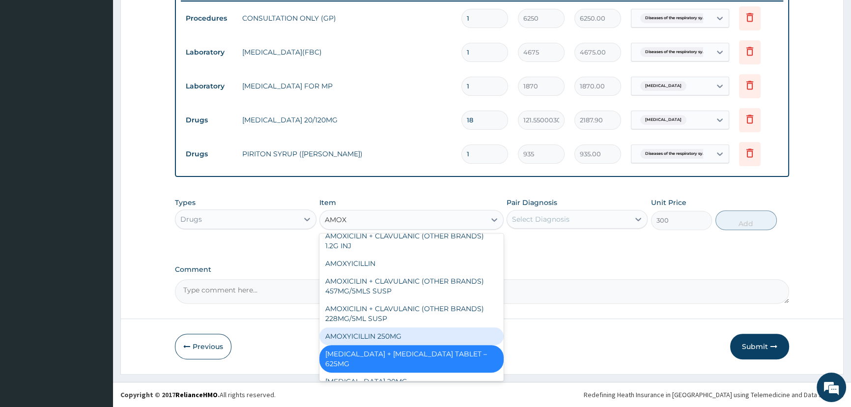
click at [373, 337] on div "AMOXYICILLIN 250MG" at bounding box center [411, 336] width 184 height 18
type input "140.25"
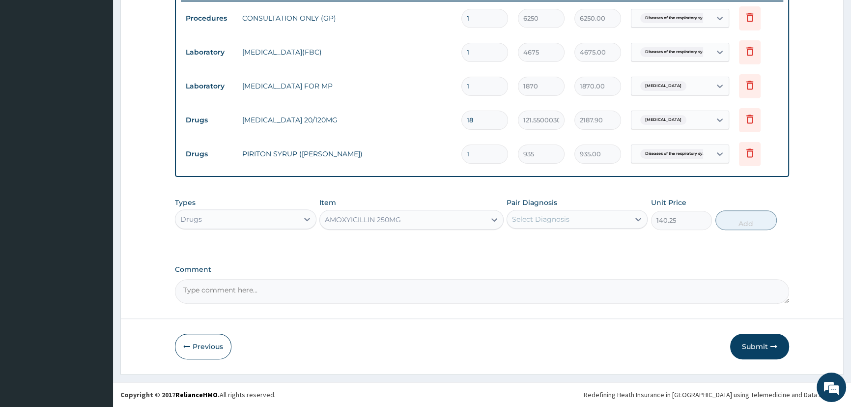
click at [385, 208] on div "Item AMOXYICILLIN 250MG" at bounding box center [411, 214] width 184 height 32
click at [383, 217] on div "AMOXYICILLIN 250MG" at bounding box center [363, 220] width 76 height 10
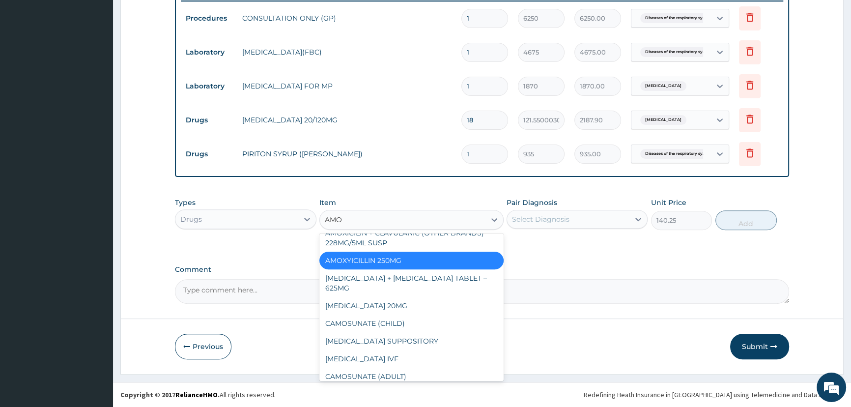
type input "AMOX"
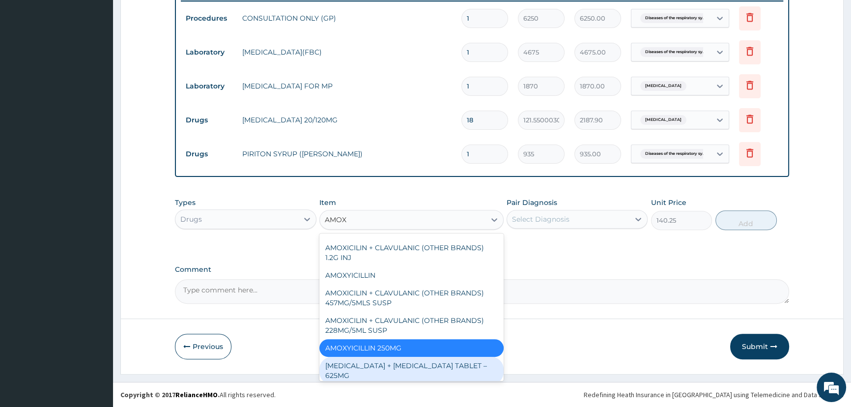
scroll to position [56, 0]
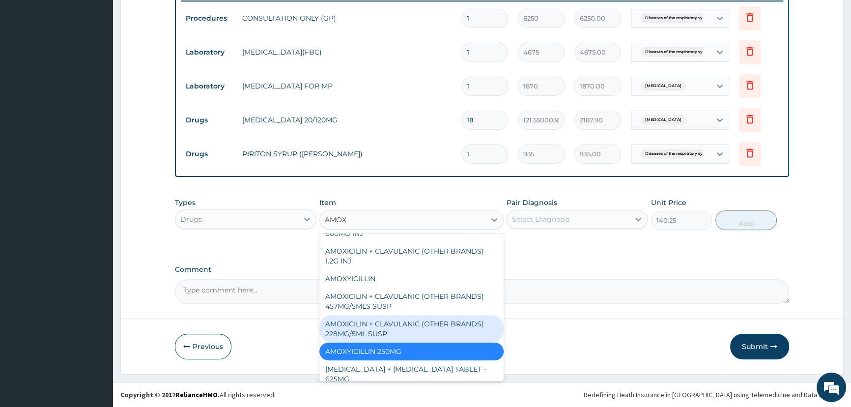
click at [332, 324] on div "AMOXICILIN + CLAVULANIC (OTHER BRANDS) 228MG/5ML SUSP" at bounding box center [411, 329] width 184 height 28
type input "2337.5"
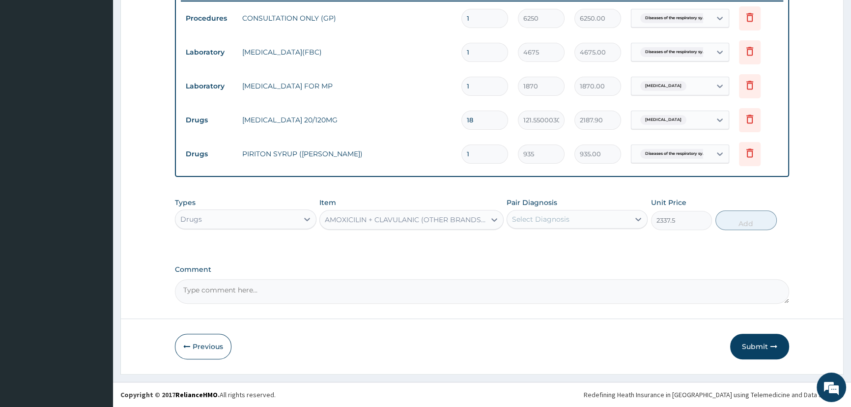
click at [378, 227] on div "AMOXICILIN + CLAVULANIC (OTHER BRANDS) 228MG/5ML SUSP" at bounding box center [403, 220] width 166 height 16
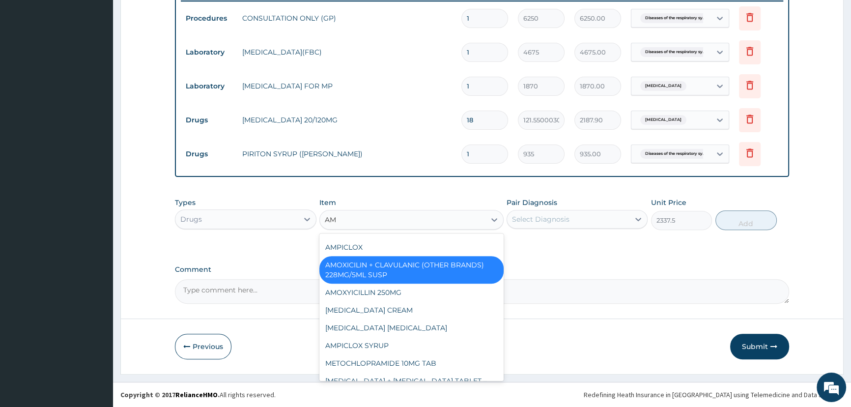
type input "AMO"
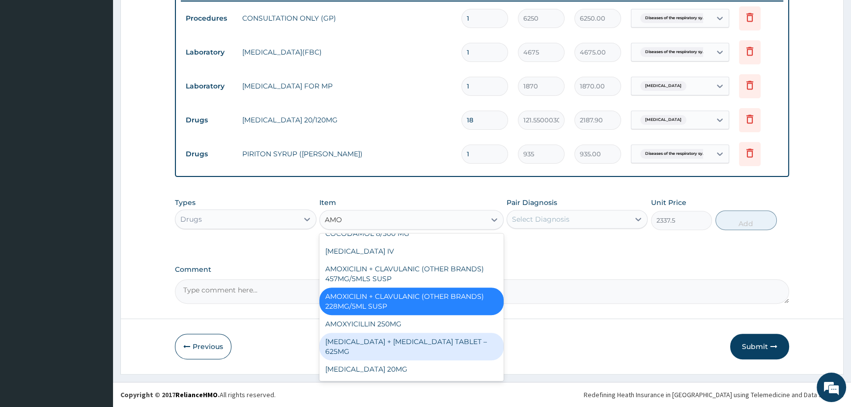
scroll to position [194, 0]
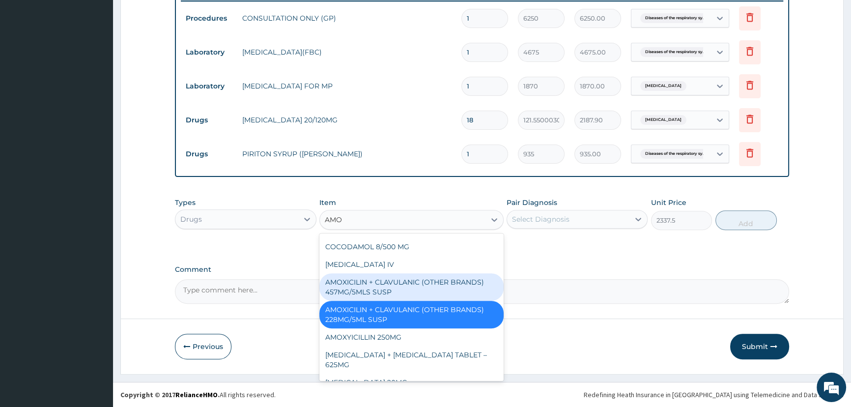
click at [368, 293] on div "AMOXICILIN + CLAVULANIC (OTHER BRANDS) 457MG/5MLS SUSP" at bounding box center [411, 287] width 184 height 28
type input "2992"
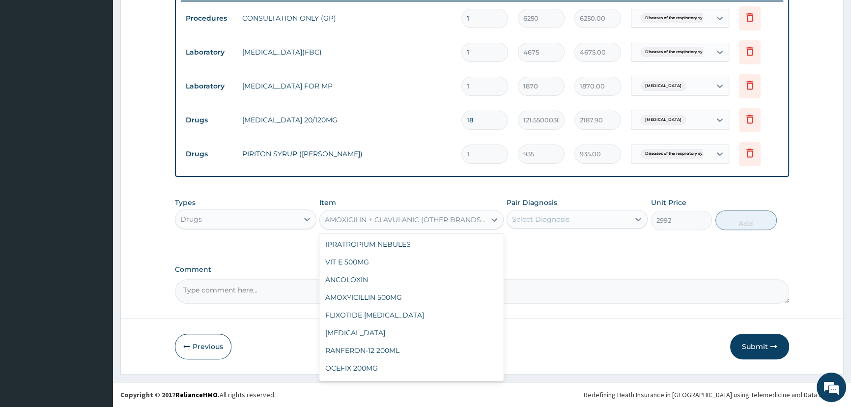
click at [363, 228] on div "AMOXICILIN + CLAVULANIC (OTHER BRANDS) 457MG/5MLS SUSP" at bounding box center [411, 220] width 184 height 20
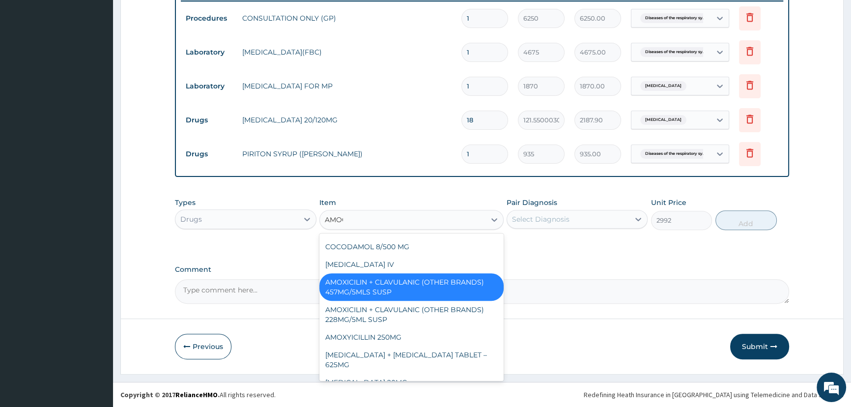
scroll to position [0, 0]
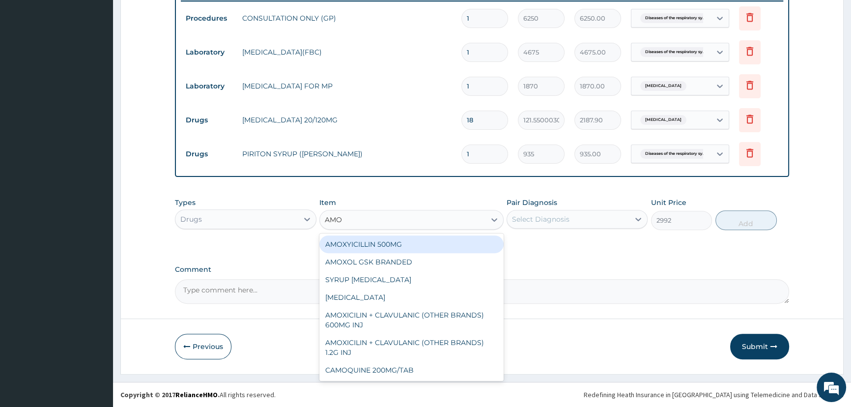
type input "AMOX"
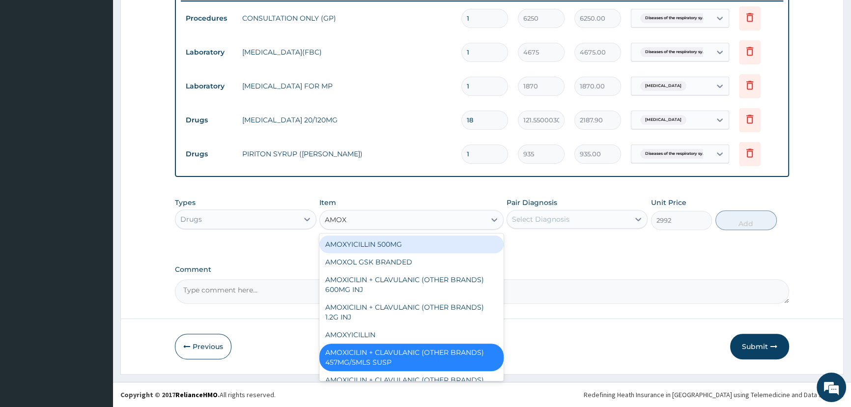
click at [370, 250] on div "AMOXYICILLIN 500MG" at bounding box center [411, 244] width 184 height 18
type input "65.44999694824219"
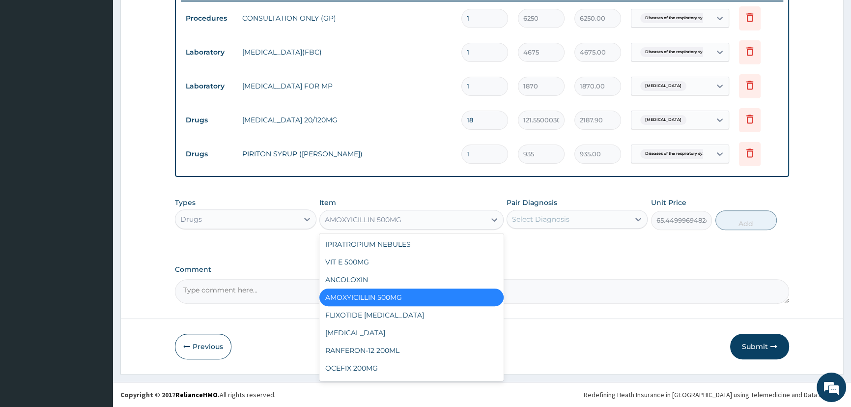
click at [373, 219] on div "AMOXYICILLIN 500MG" at bounding box center [363, 220] width 77 height 10
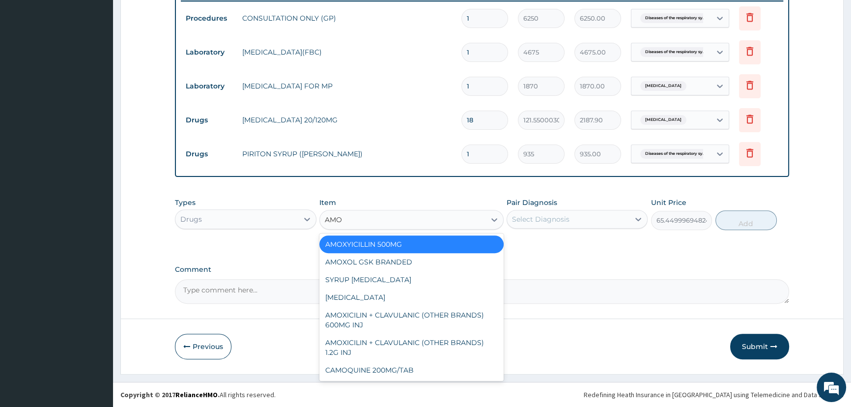
type input "AMOX"
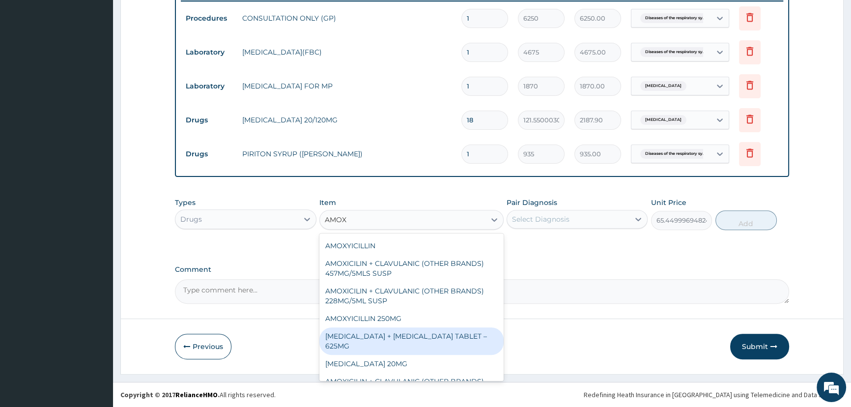
scroll to position [145, 0]
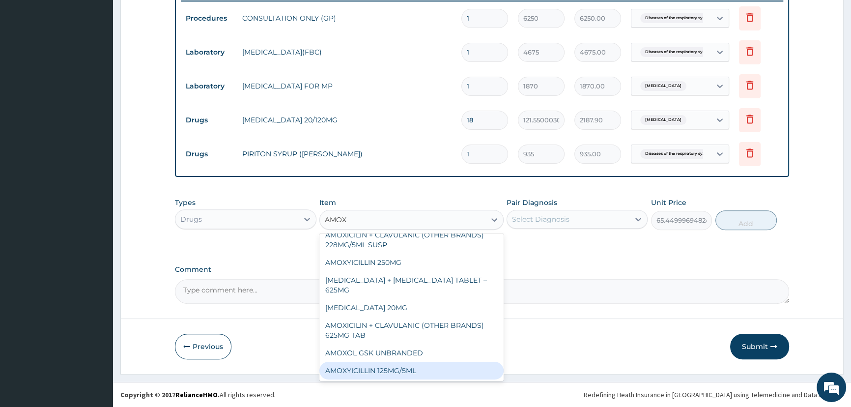
click at [390, 373] on div "AMOXYICILLIN 125MG/5ML" at bounding box center [411, 371] width 184 height 18
type input "1168.75"
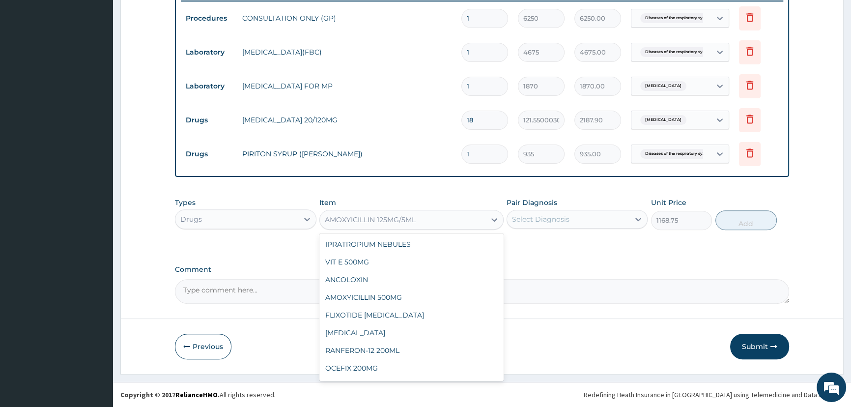
click at [370, 220] on div "AMOXYICILLIN 125MG/5ML" at bounding box center [370, 220] width 91 height 10
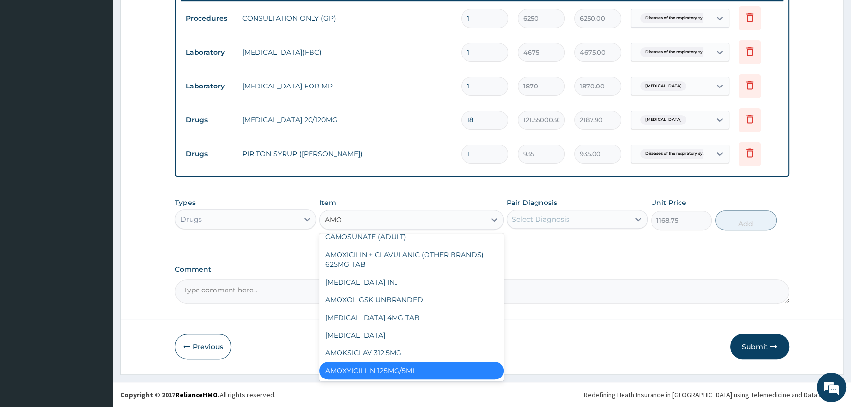
type input "AMOX"
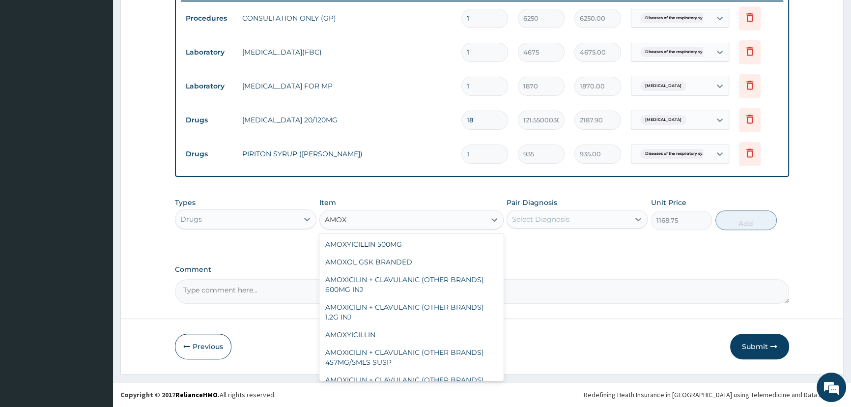
scroll to position [0, 0]
click at [360, 336] on div "AMOXYICILLIN" at bounding box center [411, 335] width 184 height 18
type input "888.25"
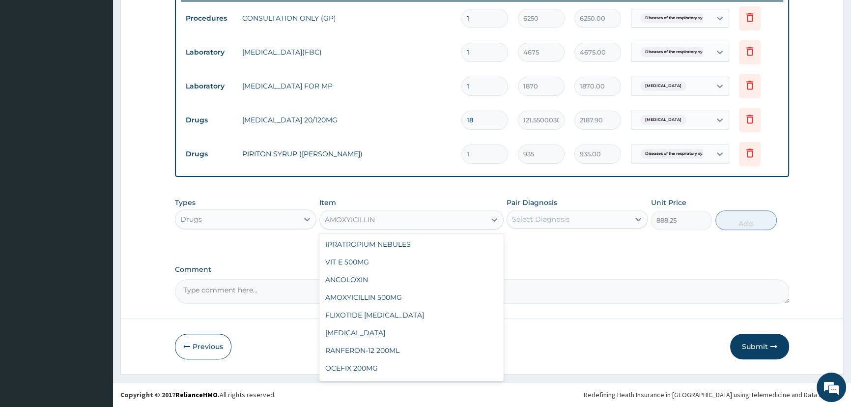
click at [354, 218] on div "AMOXYICILLIN" at bounding box center [350, 220] width 50 height 10
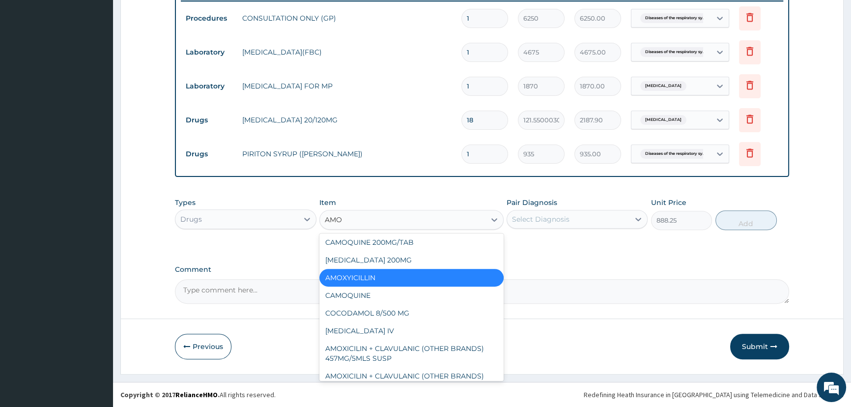
type input "AMOX"
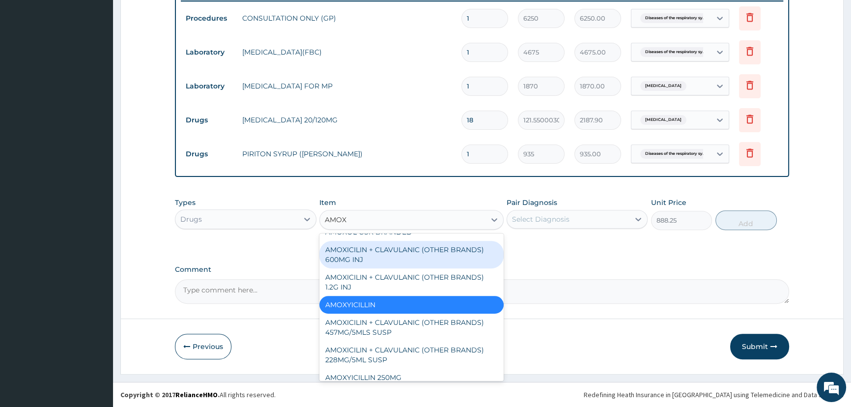
scroll to position [44, 0]
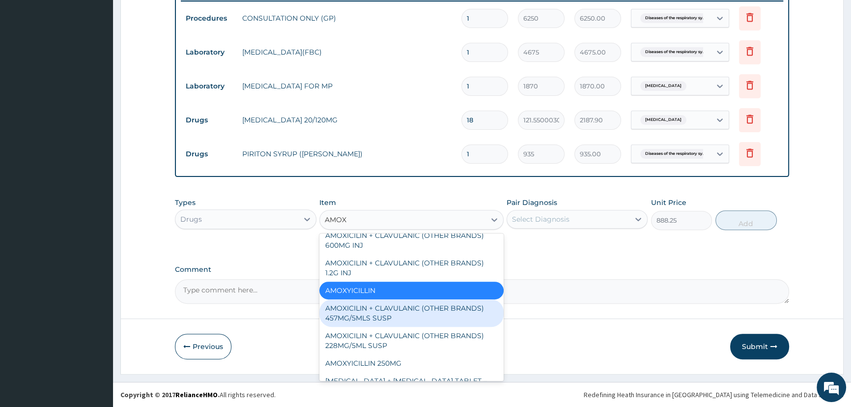
click at [376, 310] on div "AMOXICILIN + CLAVULANIC (OTHER BRANDS) 457MG/5MLS SUSP" at bounding box center [411, 313] width 184 height 28
type input "2992"
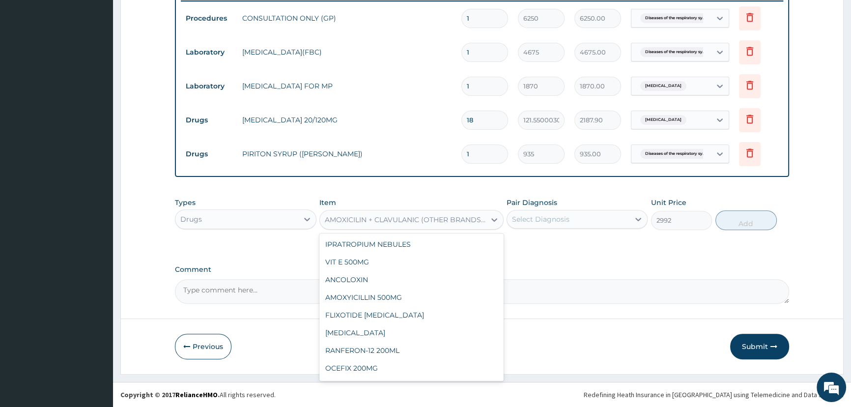
click at [368, 222] on div "AMOXICILIN + CLAVULANIC (OTHER BRANDS) 457MG/5MLS SUSP" at bounding box center [406, 220] width 162 height 10
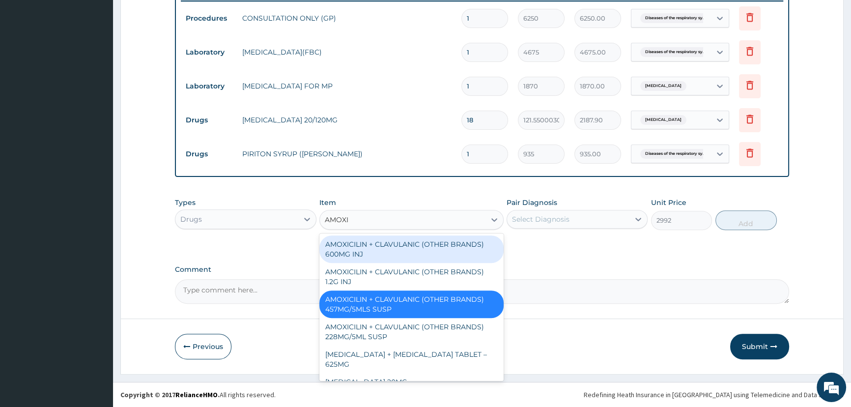
scroll to position [39, 0]
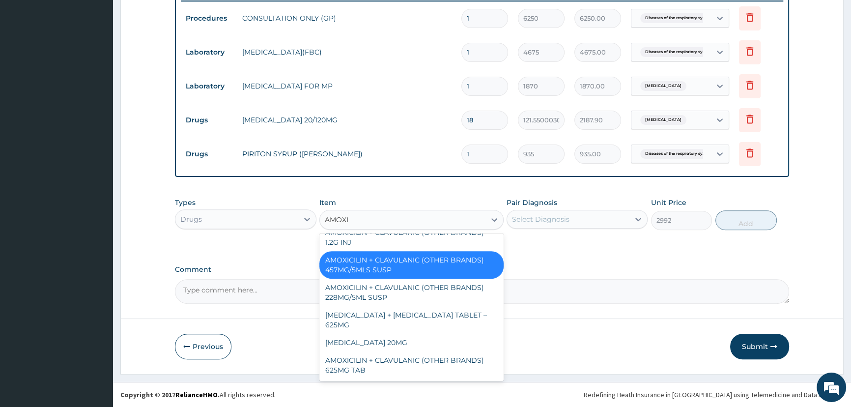
type input "AMOXI"
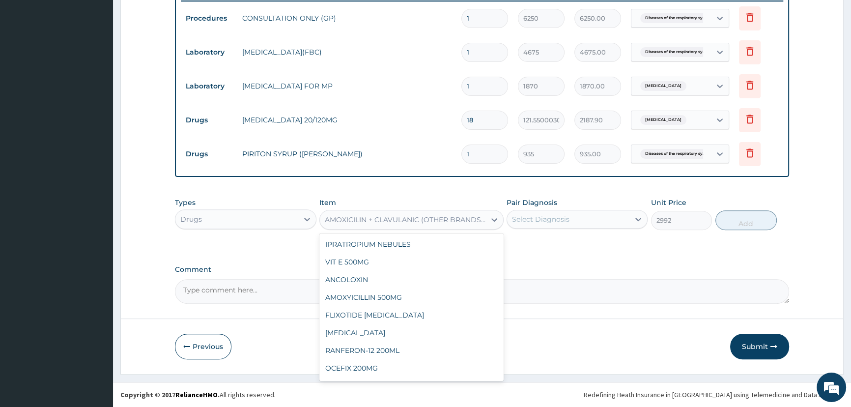
click at [467, 221] on div "AMOXICILIN + CLAVULANIC (OTHER BRANDS) 457MG/5MLS SUSP" at bounding box center [406, 220] width 162 height 10
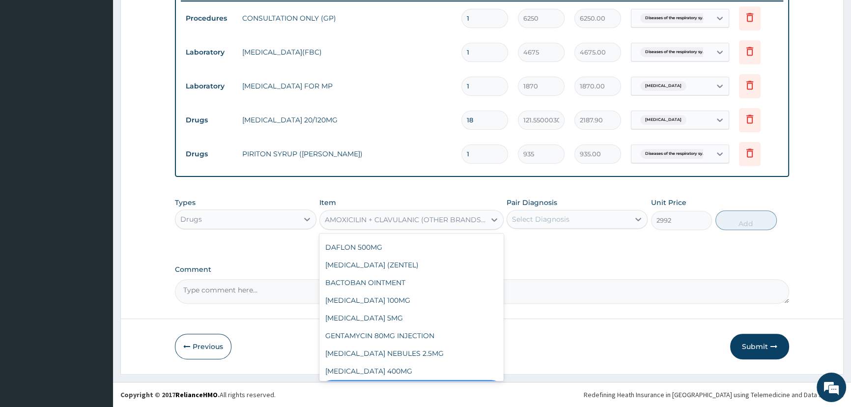
scroll to position [1741, 0]
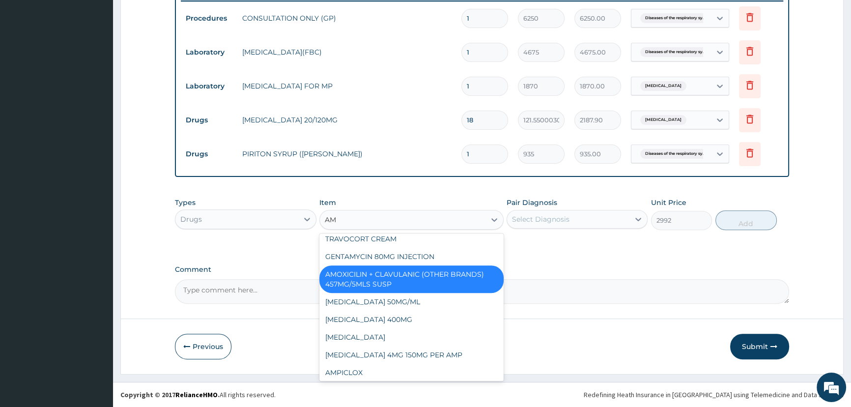
type input "AMO"
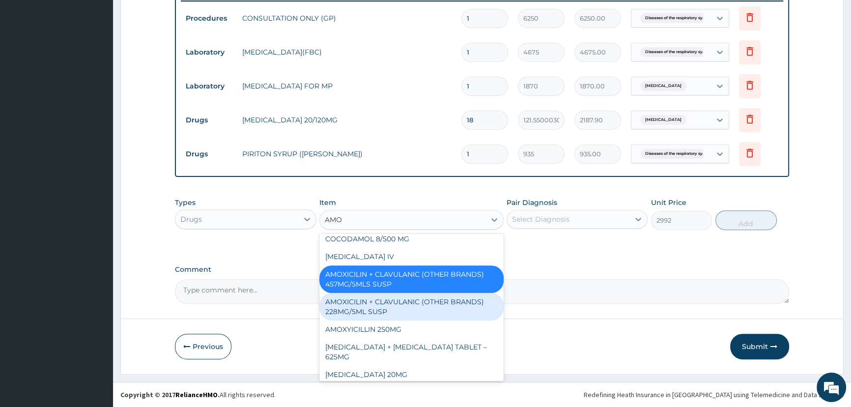
click at [372, 312] on div "AMOXICILIN + CLAVULANIC (OTHER BRANDS) 228MG/5ML SUSP" at bounding box center [411, 307] width 184 height 28
type input "2337.5"
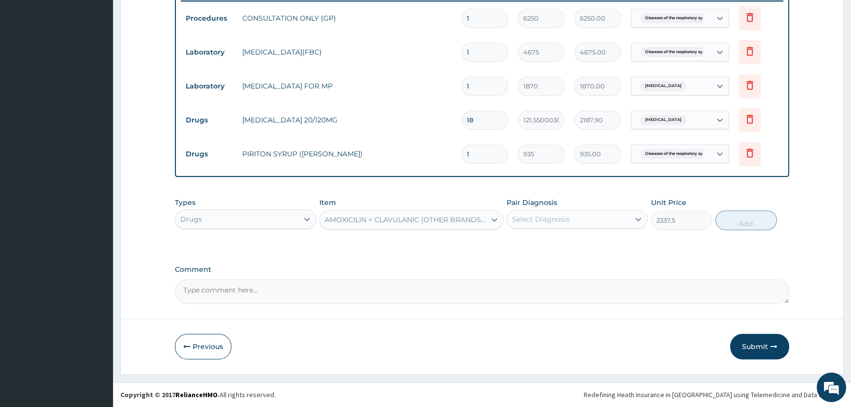
click at [535, 222] on div "Select Diagnosis" at bounding box center [540, 219] width 57 height 10
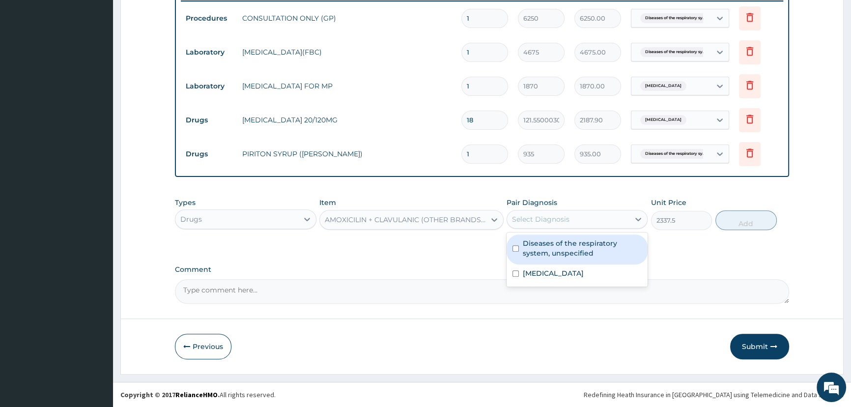
drag, startPoint x: 532, startPoint y: 256, endPoint x: 584, endPoint y: 235, distance: 56.5
click at [538, 254] on label "Diseases of the respiratory system, unspecified" at bounding box center [582, 248] width 119 height 20
checkbox input "true"
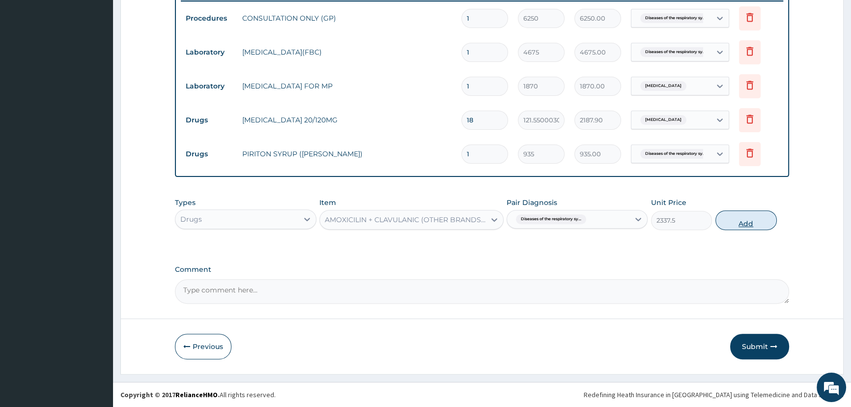
click at [733, 222] on button "Add" at bounding box center [746, 220] width 61 height 20
type input "0"
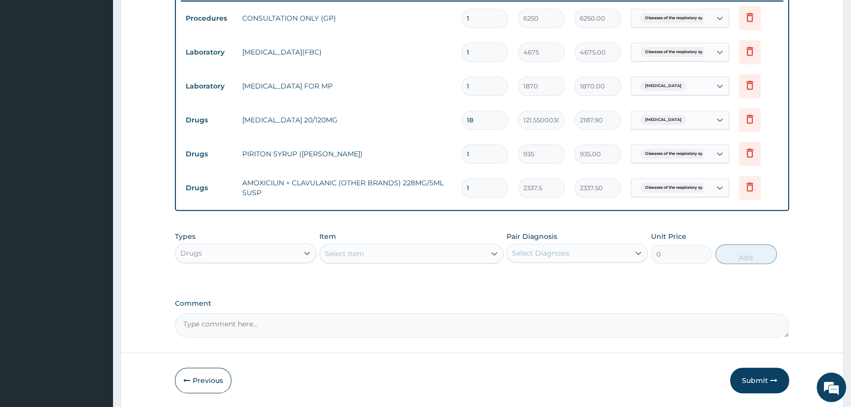
click at [332, 252] on div "Select Item" at bounding box center [344, 254] width 39 height 10
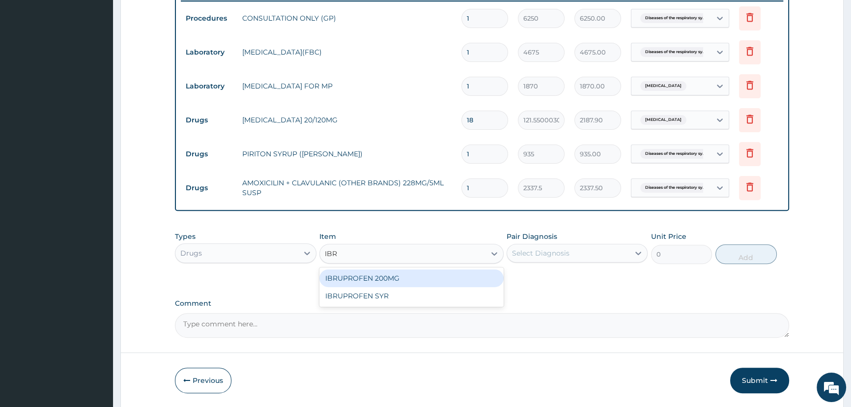
type input "IBRU"
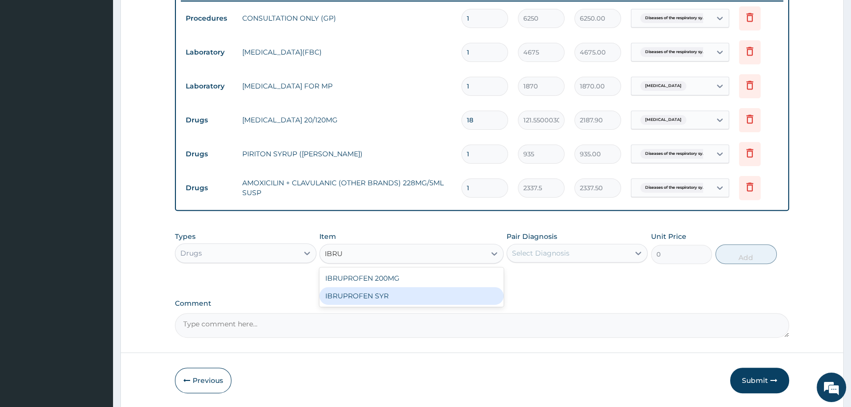
click at [330, 297] on div "IBRUPROFEN SYR" at bounding box center [411, 296] width 184 height 18
type input "1168.75"
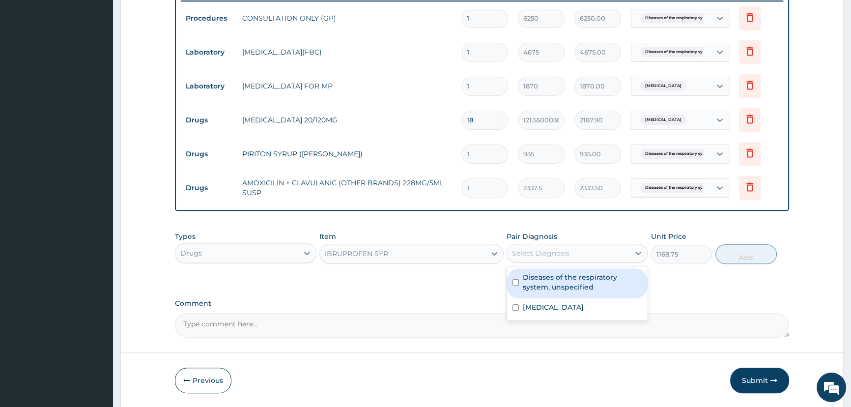
click at [589, 254] on div "Select Diagnosis" at bounding box center [568, 253] width 122 height 16
click at [566, 282] on label "Diseases of the respiratory system, unspecified" at bounding box center [582, 282] width 119 height 20
checkbox input "true"
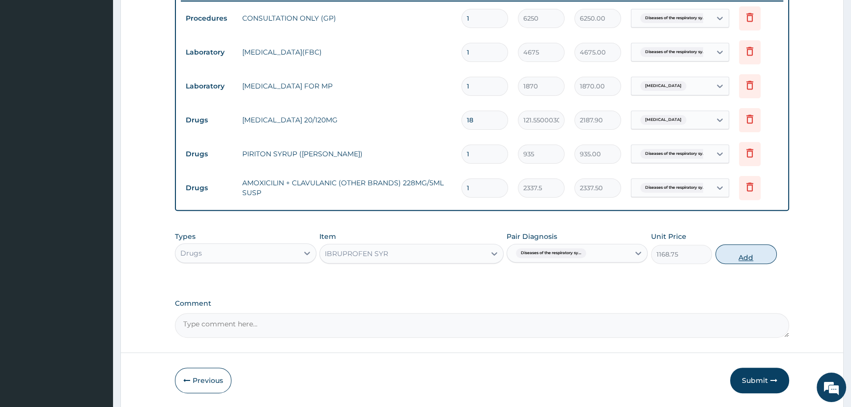
click at [764, 250] on button "Add" at bounding box center [746, 254] width 61 height 20
type input "0"
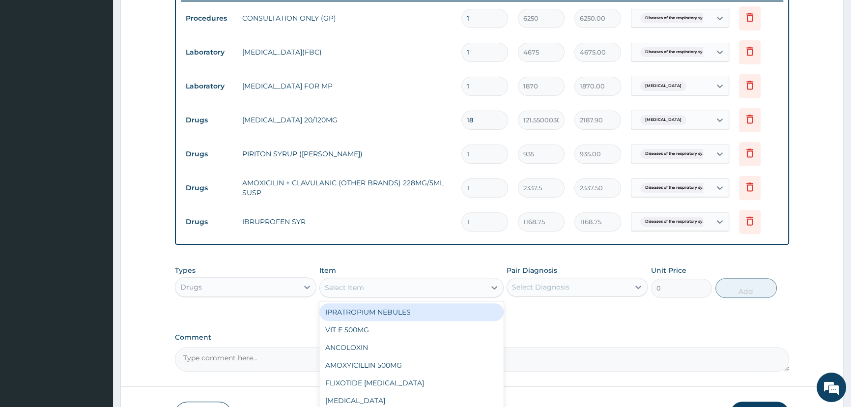
click at [367, 291] on div "Select Item" at bounding box center [403, 288] width 166 height 16
type input "BRO"
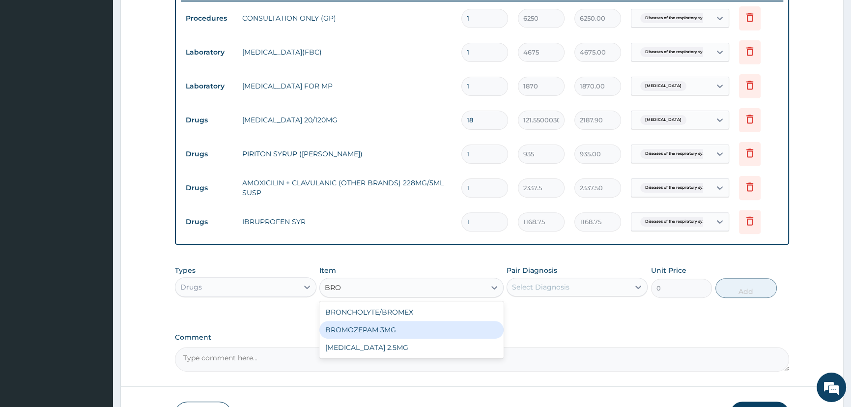
click at [364, 325] on div "BROMOZEPAM 3MG" at bounding box center [411, 330] width 184 height 18
type input "65.44999694824219"
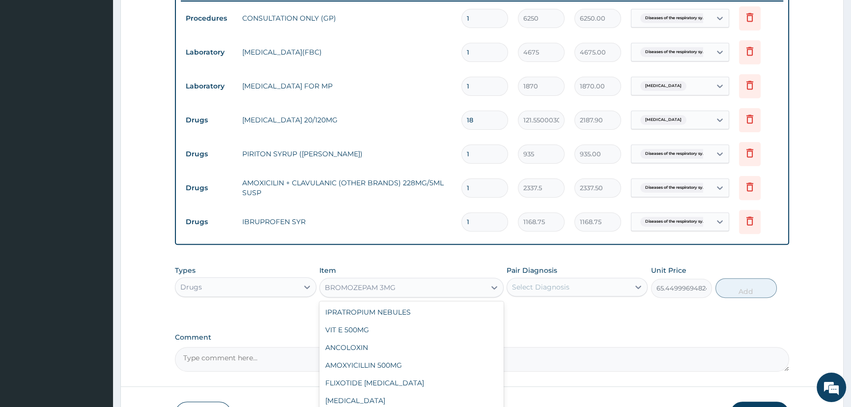
click at [356, 294] on div "BROMOZEPAM 3MG" at bounding box center [403, 288] width 166 height 16
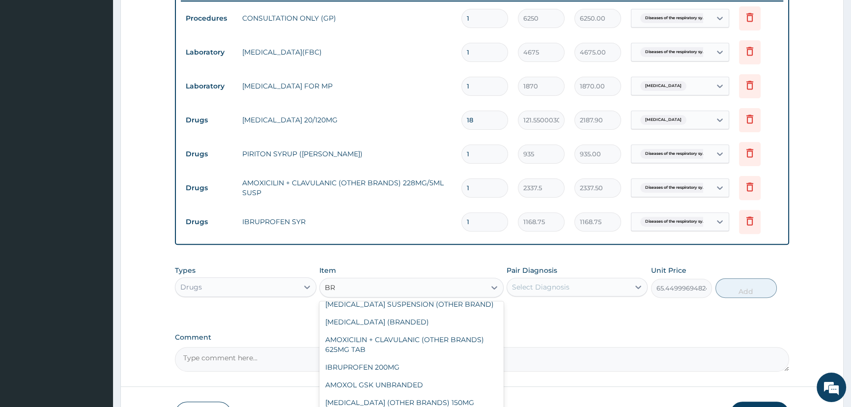
scroll to position [3, 0]
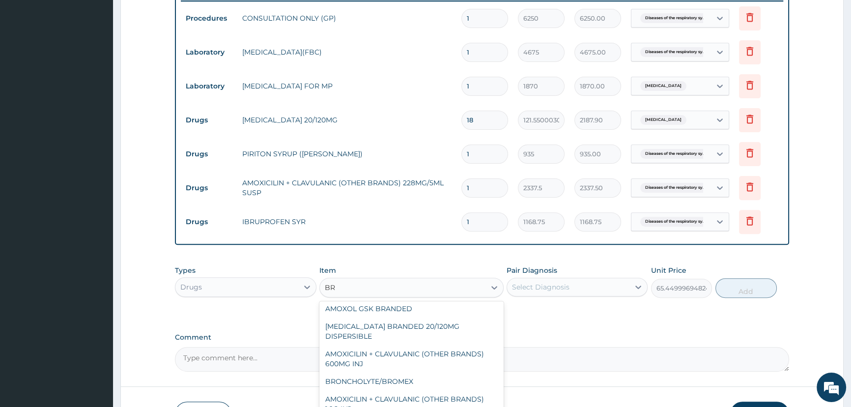
type input "BRO"
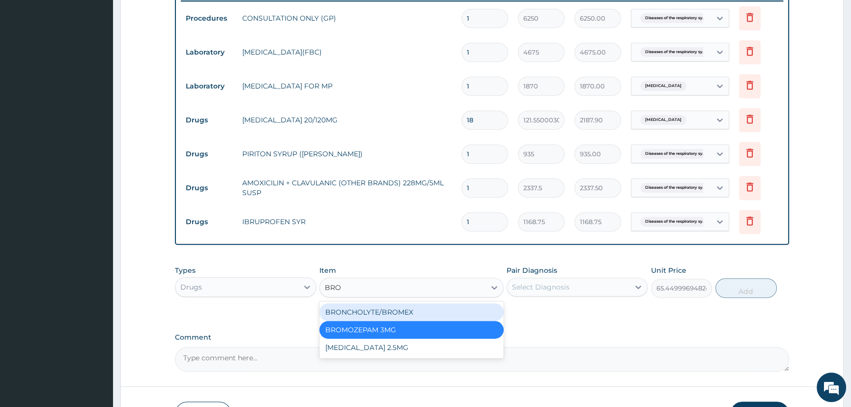
click at [361, 310] on div "BRONCHOLYTE/BROMEX" at bounding box center [411, 312] width 184 height 18
type input "701.25"
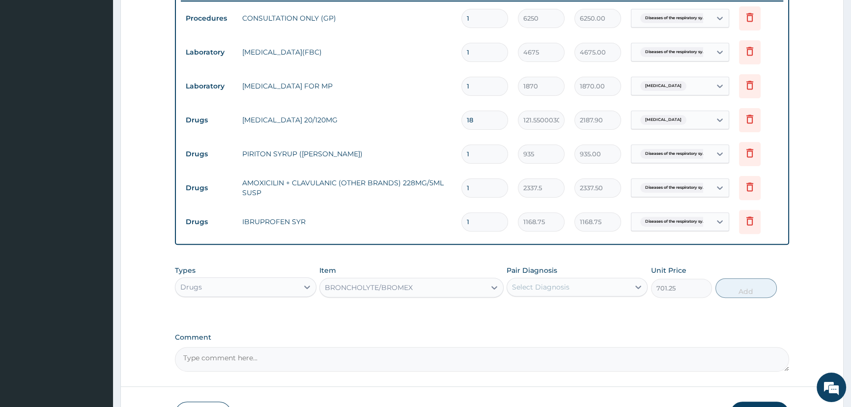
click at [539, 281] on div "Select Diagnosis" at bounding box center [568, 287] width 122 height 16
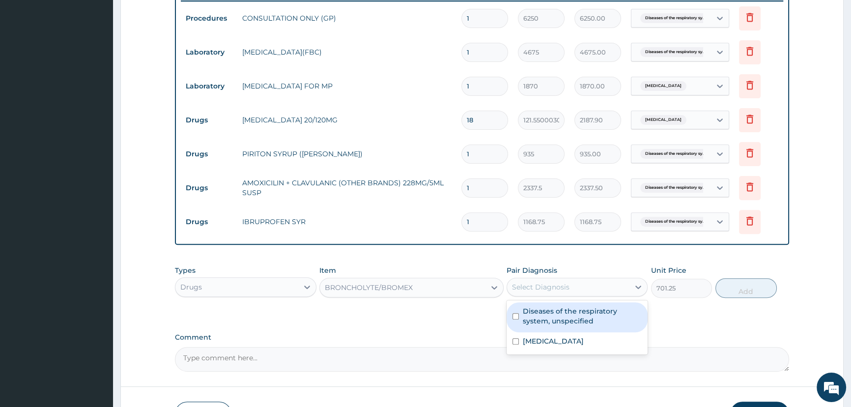
click at [539, 321] on label "Diseases of the respiratory system, unspecified" at bounding box center [582, 316] width 119 height 20
checkbox input "true"
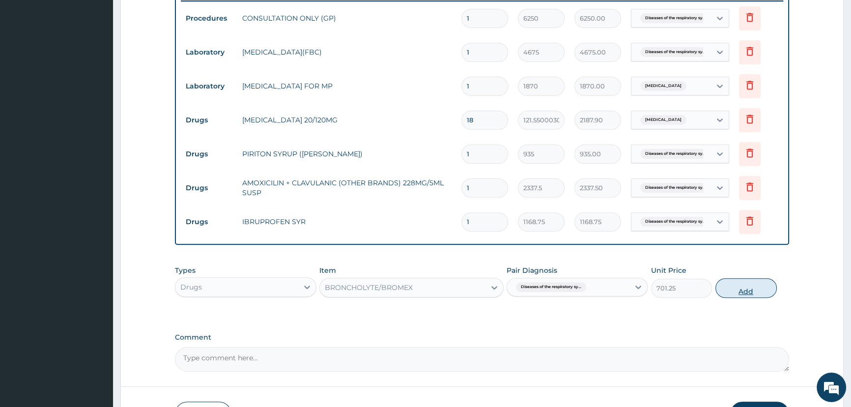
click at [737, 289] on button "Add" at bounding box center [746, 288] width 61 height 20
type input "0"
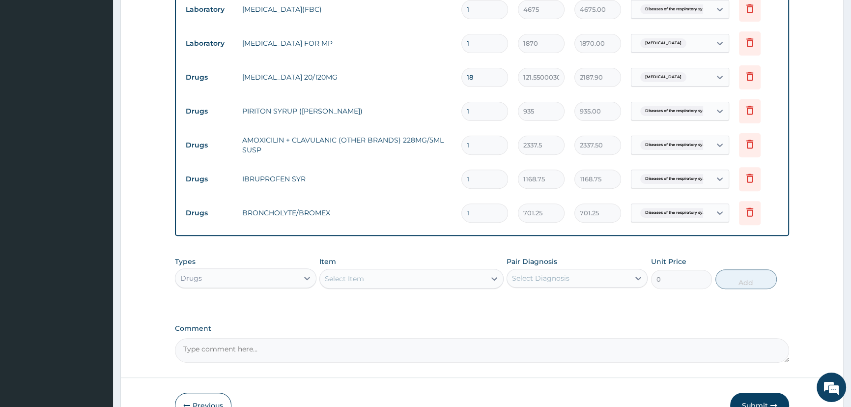
scroll to position [493, 0]
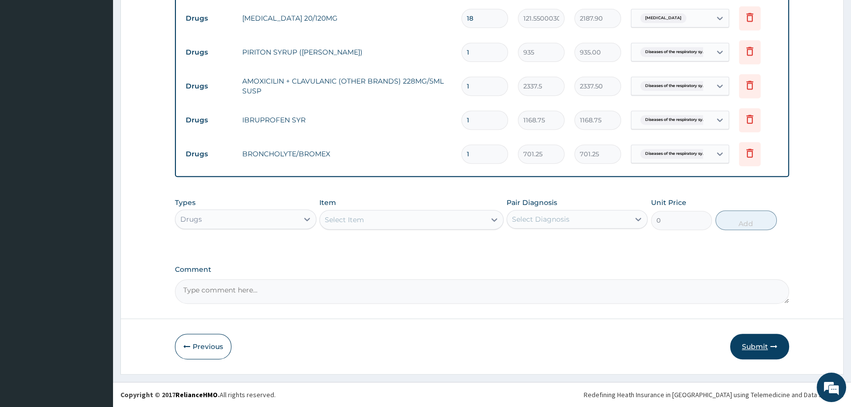
click at [750, 344] on button "Submit" at bounding box center [759, 347] width 59 height 26
